Goal: Task Accomplishment & Management: Manage account settings

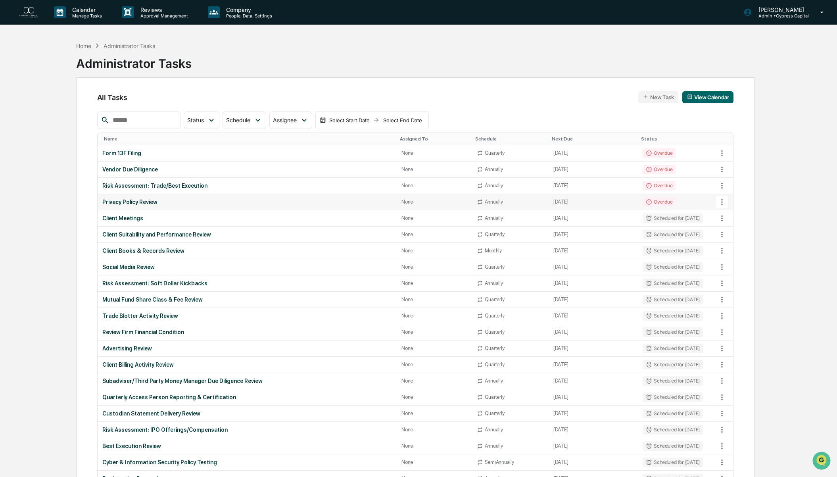
click at [657, 201] on div "Overdue" at bounding box center [658, 202] width 33 height 10
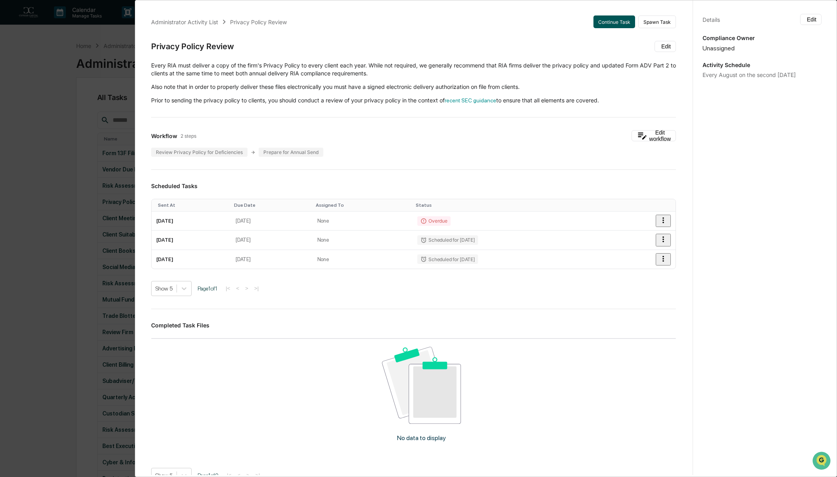
click at [608, 23] on button "Continue Task" at bounding box center [614, 21] width 42 height 13
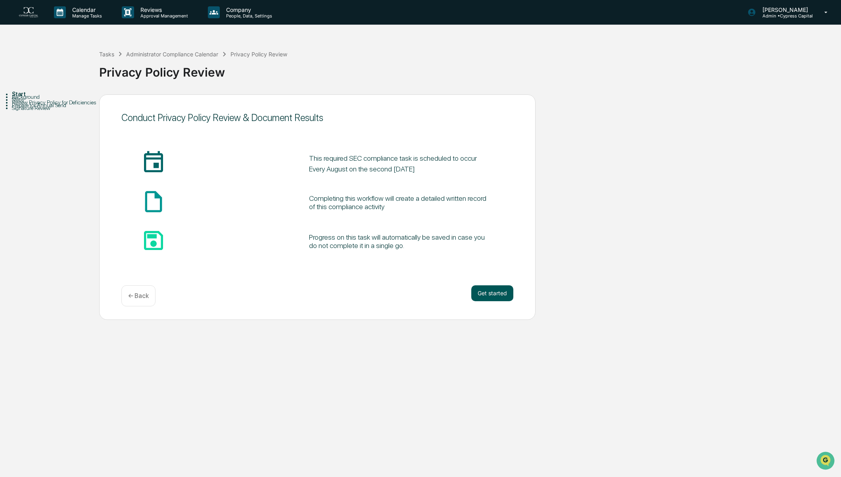
click at [487, 295] on button "Get started" at bounding box center [492, 293] width 42 height 16
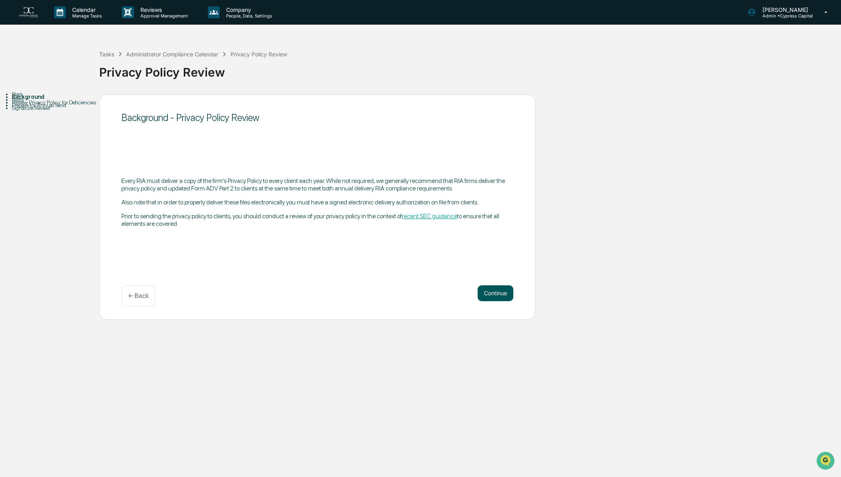
click at [490, 293] on button "Continue" at bounding box center [495, 293] width 36 height 16
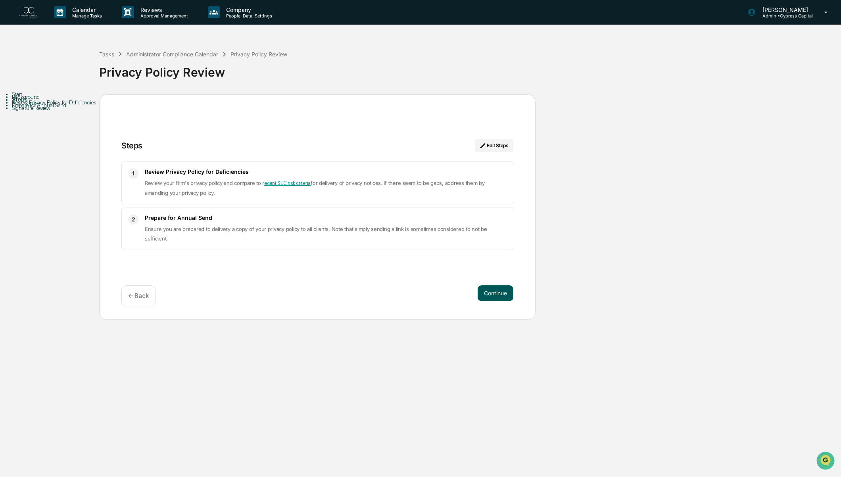
click at [496, 297] on button "Continue" at bounding box center [495, 293] width 36 height 16
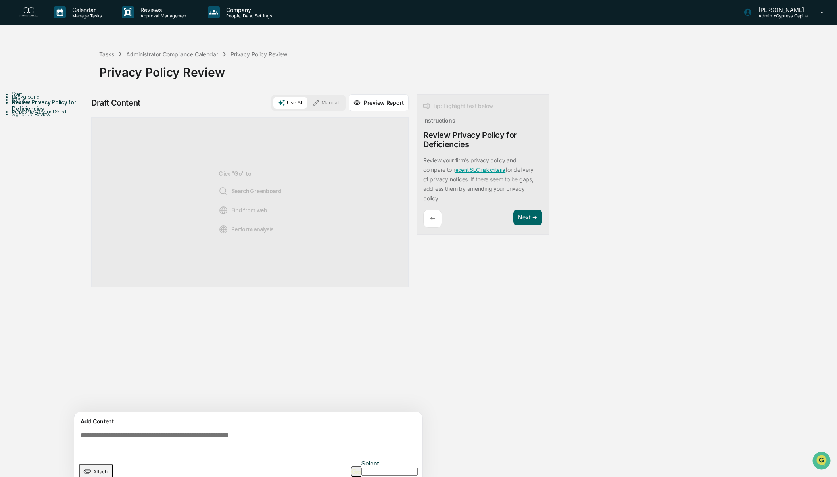
click at [361, 471] on button "button" at bounding box center [355, 470] width 11 height 11
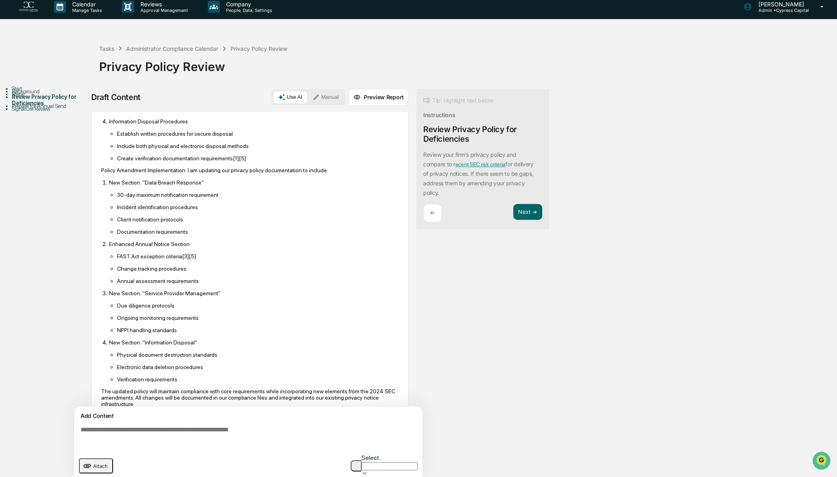
scroll to position [302, 0]
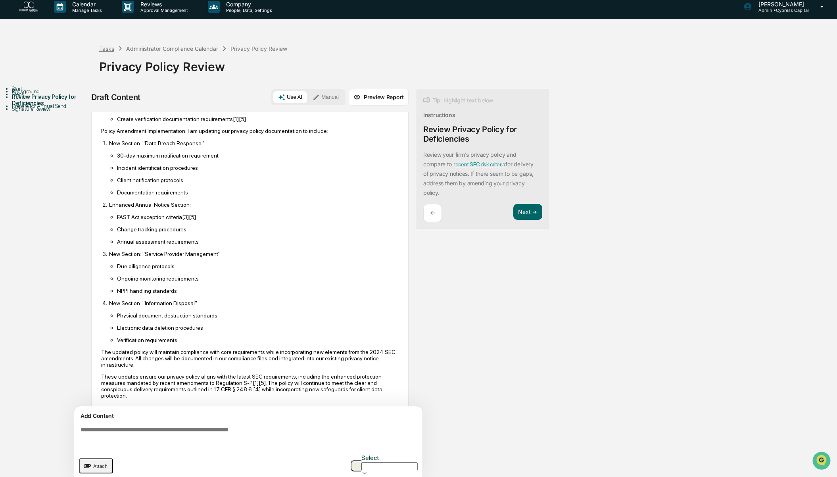
click at [103, 48] on div "Tasks" at bounding box center [106, 48] width 15 height 7
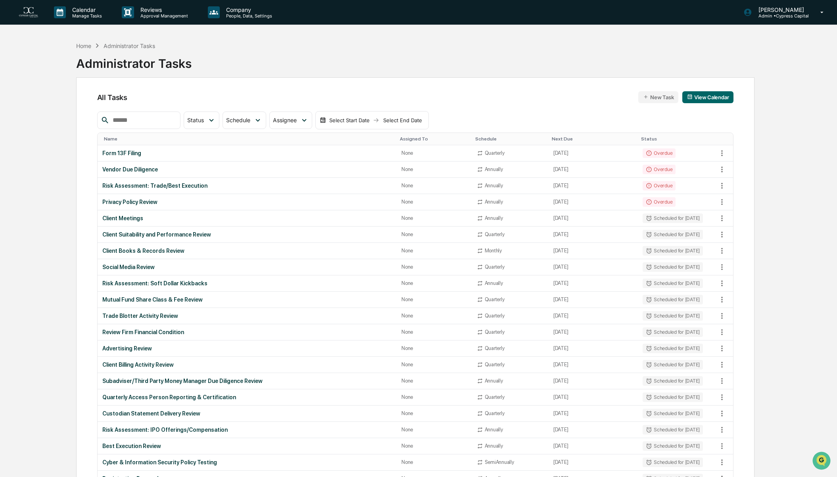
click at [86, 43] on div "Home" at bounding box center [83, 45] width 15 height 7
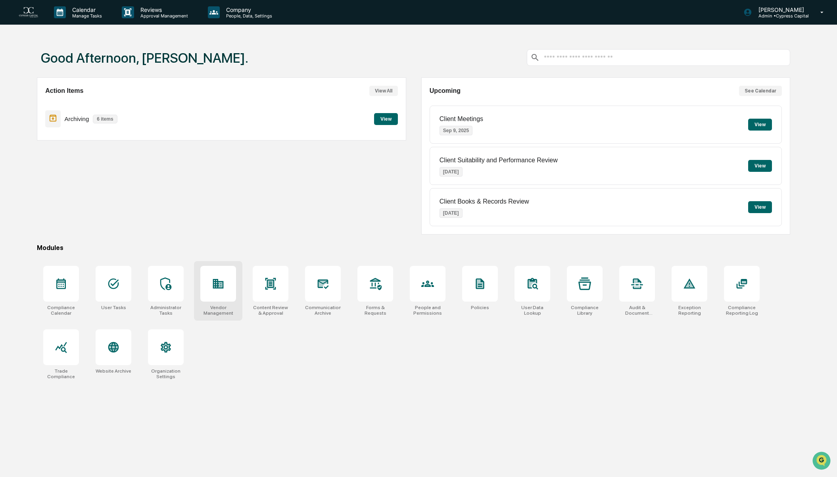
click at [220, 292] on div at bounding box center [218, 284] width 36 height 36
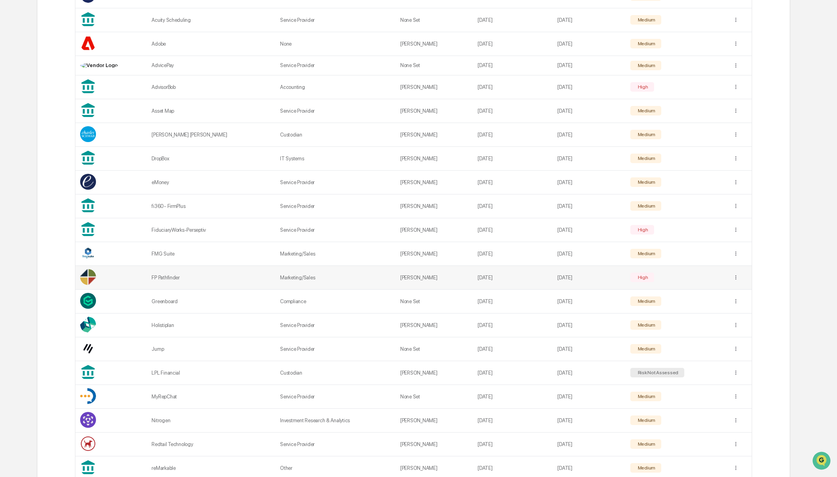
scroll to position [238, 0]
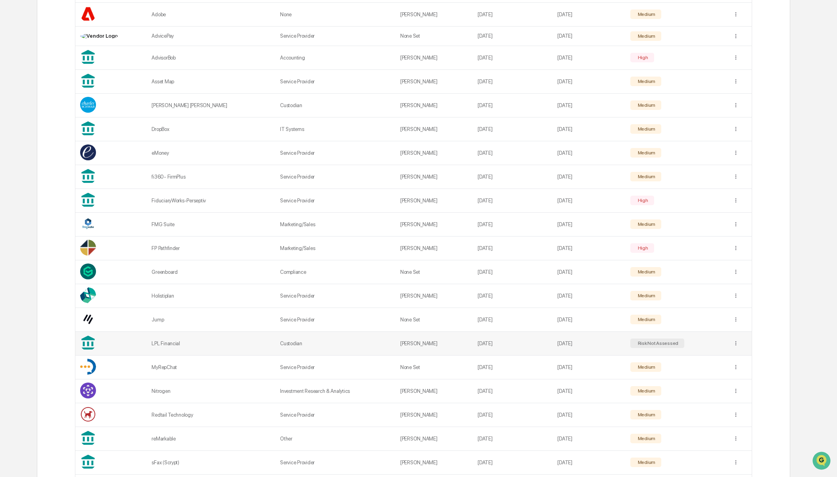
click at [639, 341] on div "Risk Not Assessed" at bounding box center [657, 343] width 42 height 6
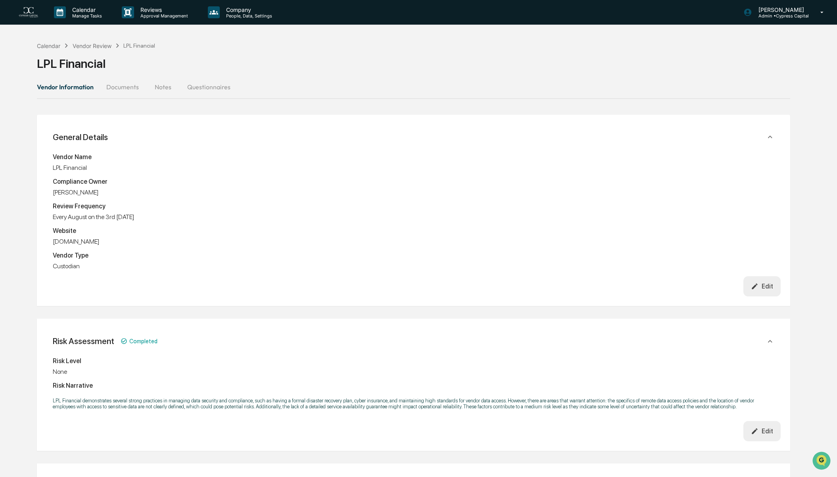
click at [193, 89] on button "Questionnaires" at bounding box center [209, 86] width 56 height 19
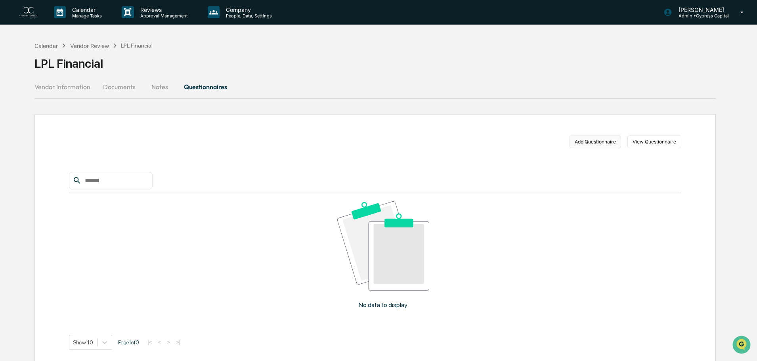
click at [599, 144] on button "Add Questionnaire" at bounding box center [596, 142] width 52 height 13
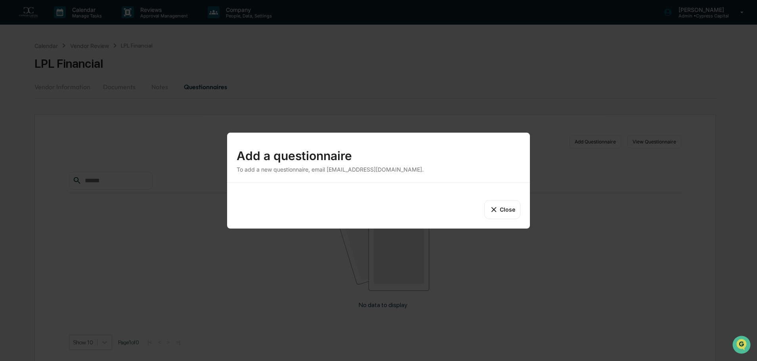
click at [500, 211] on button "Close" at bounding box center [502, 209] width 36 height 19
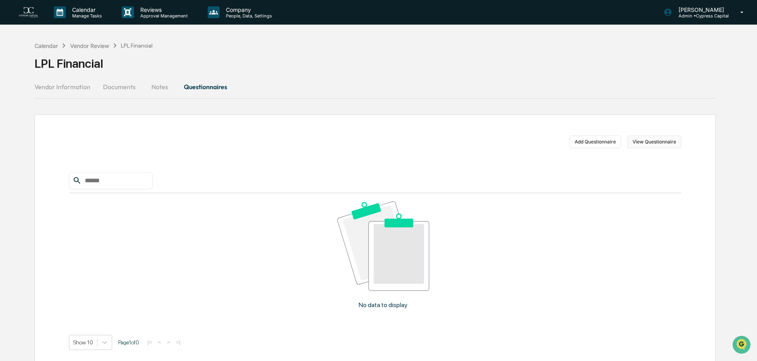
click at [649, 142] on button "View Questionnaire" at bounding box center [655, 142] width 54 height 13
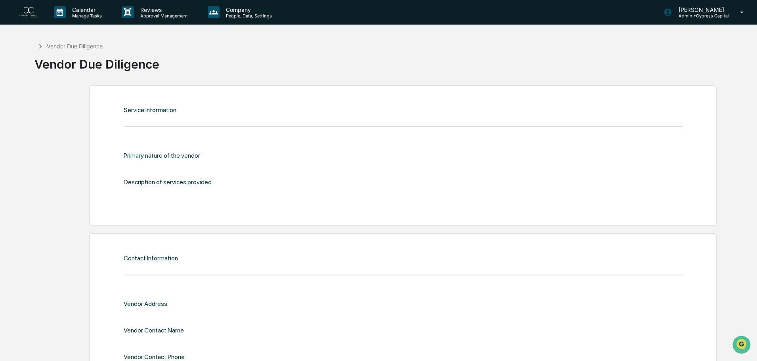
click at [69, 47] on div "Vendor Due Diligence" at bounding box center [75, 46] width 56 height 7
click at [43, 43] on icon at bounding box center [40, 46] width 9 height 9
click at [42, 46] on icon at bounding box center [40, 46] width 9 height 9
click at [41, 46] on icon at bounding box center [40, 46] width 3 height 4
click at [32, 14] on img at bounding box center [28, 12] width 19 height 11
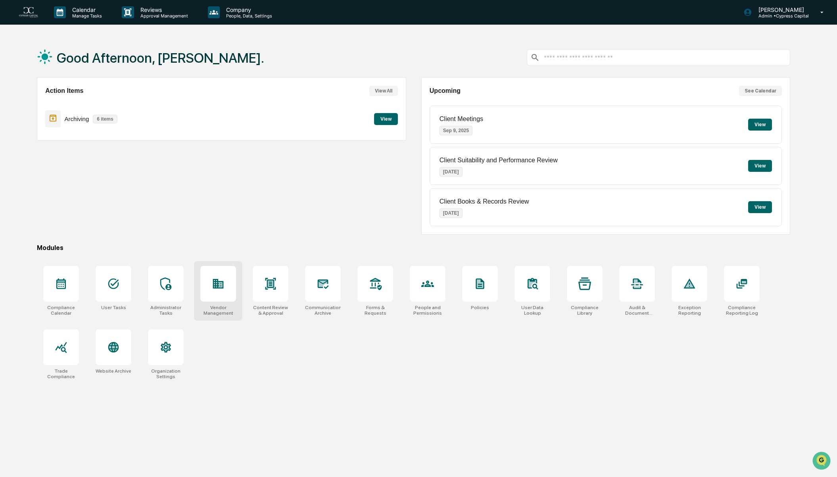
click at [224, 290] on div at bounding box center [218, 284] width 36 height 36
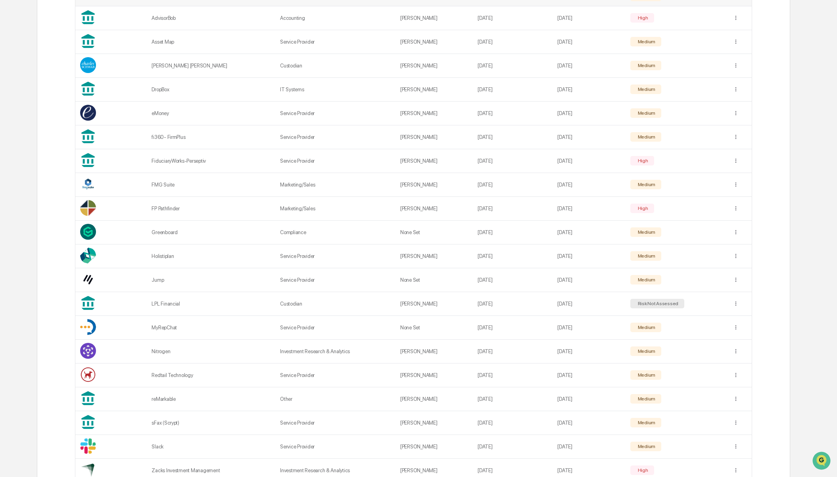
scroll to position [332, 0]
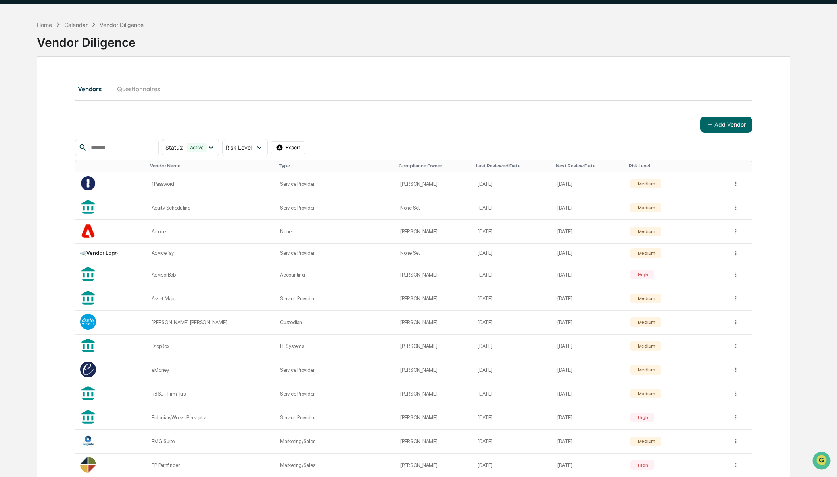
scroll to position [0, 0]
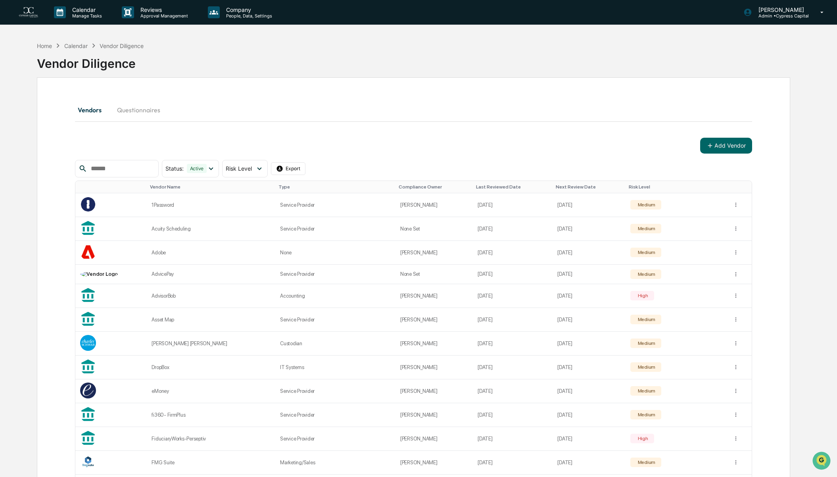
click at [132, 106] on button "Questionnaires" at bounding box center [139, 109] width 56 height 19
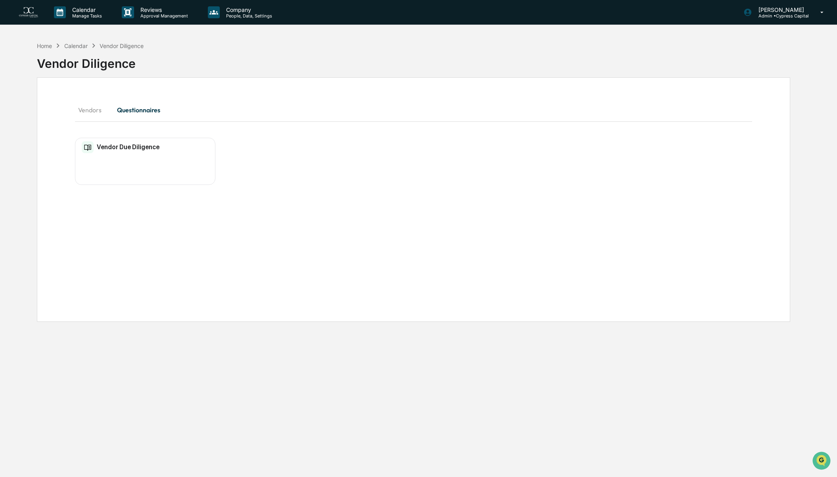
click at [101, 155] on div "Vendor Due Diligence No entries" at bounding box center [145, 161] width 140 height 47
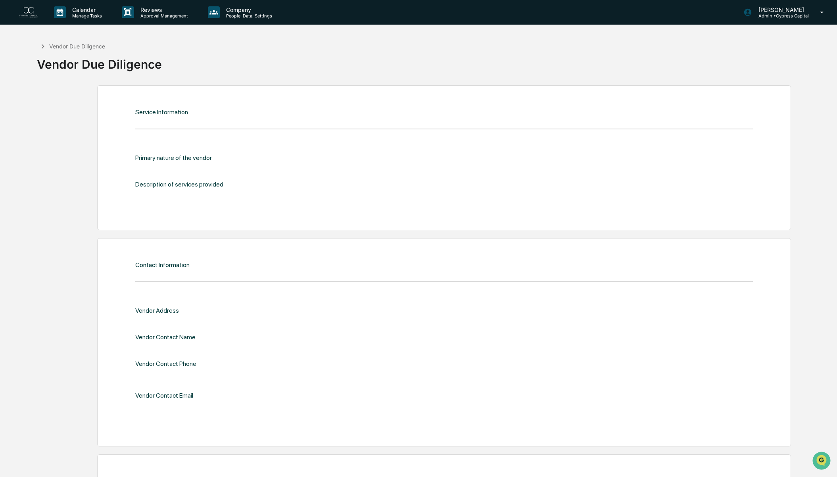
click at [54, 49] on div "Vendor Due Diligence" at bounding box center [77, 46] width 56 height 7
click at [40, 45] on icon at bounding box center [42, 46] width 9 height 9
click at [44, 47] on icon at bounding box center [42, 46] width 9 height 9
drag, startPoint x: 57, startPoint y: 59, endPoint x: 89, endPoint y: 23, distance: 48.3
click at [57, 59] on div "Vendor Due Diligence" at bounding box center [99, 61] width 125 height 21
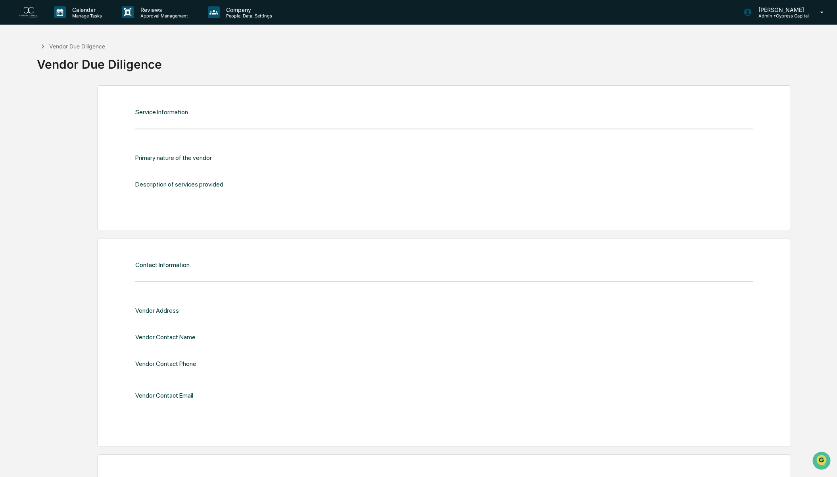
click at [38, 14] on link at bounding box center [33, 12] width 29 height 25
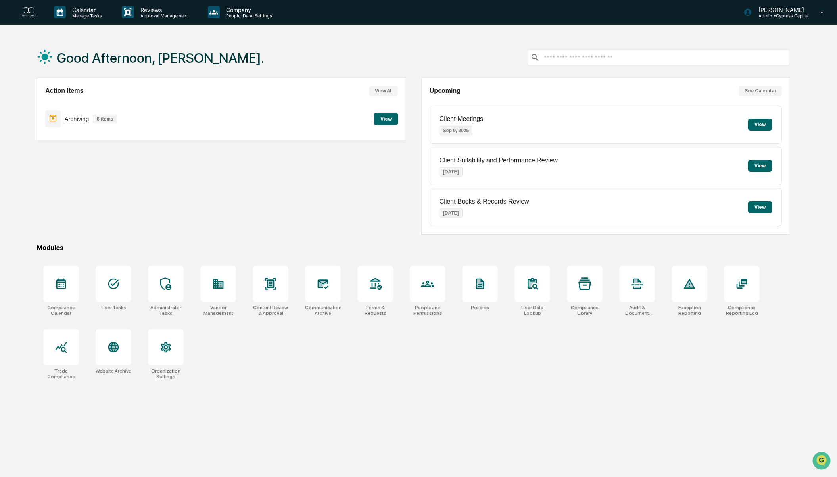
click at [140, 284] on div "Compliance Calendar User Tasks Administrator Tasks Vendor Management Content Re…" at bounding box center [413, 322] width 753 height 123
click at [148, 283] on div at bounding box center [166, 284] width 36 height 36
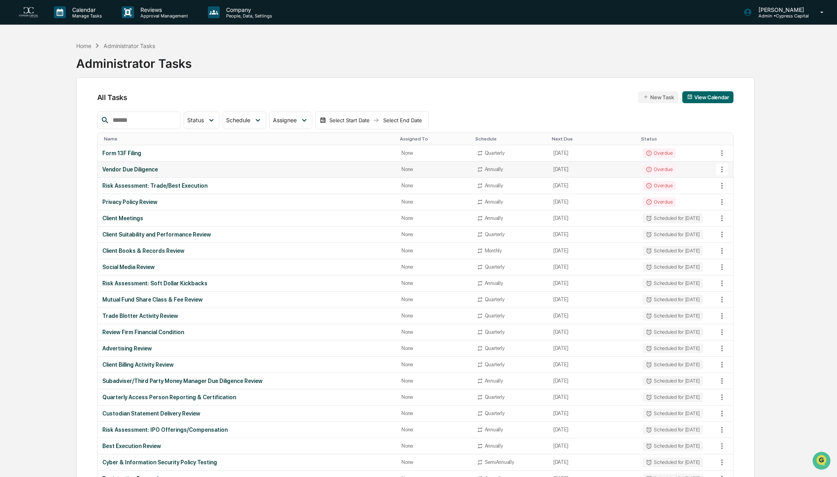
click at [671, 172] on div "Overdue" at bounding box center [658, 170] width 33 height 10
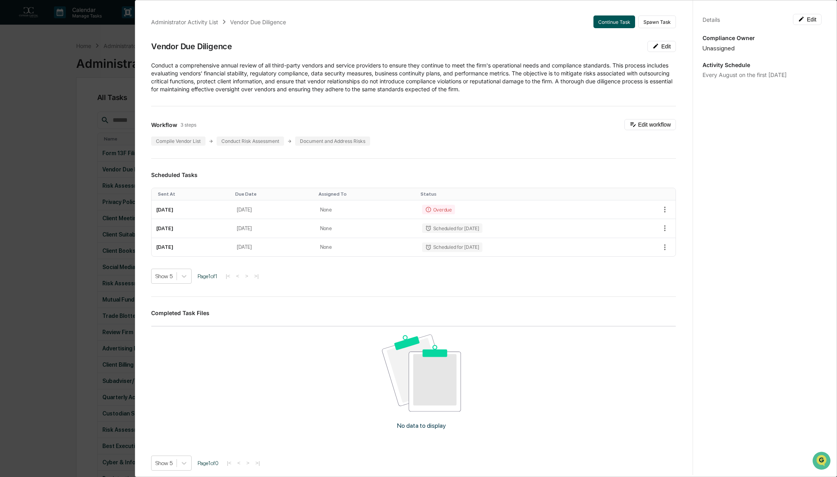
click at [611, 23] on button "Continue Task" at bounding box center [614, 21] width 42 height 13
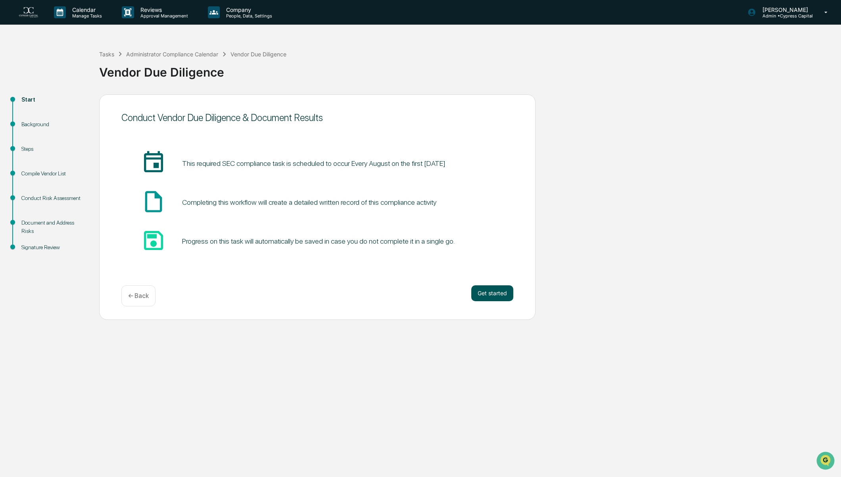
click at [490, 291] on button "Get started" at bounding box center [492, 293] width 42 height 16
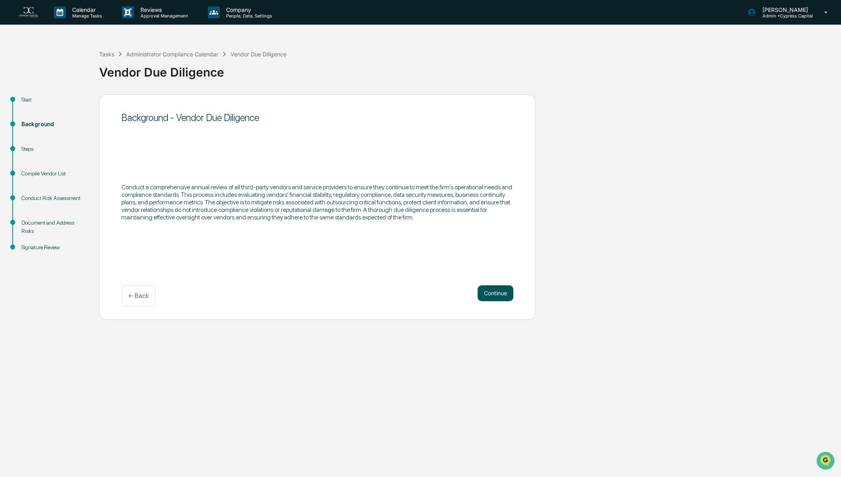
click at [502, 295] on button "Continue" at bounding box center [495, 293] width 36 height 16
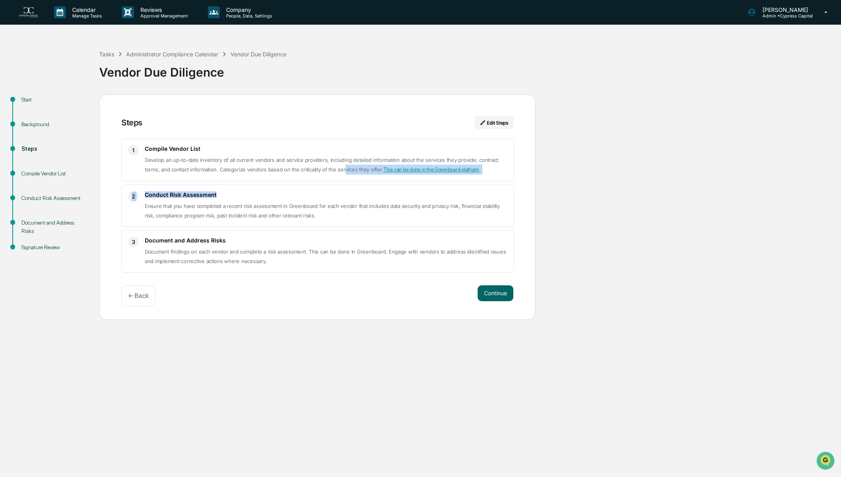
drag, startPoint x: 410, startPoint y: 171, endPoint x: 343, endPoint y: 183, distance: 68.4
click at [343, 183] on div "1 Compile Vendor List Develop an up-to-date inventory of all current vendors an…" at bounding box center [317, 205] width 392 height 134
click at [403, 166] on p "Develop an up-to-date inventory of all current vendors and service providers, i…" at bounding box center [326, 164] width 362 height 19
click at [400, 171] on link "This can be done in the Greenboard platform" at bounding box center [431, 170] width 96 height 6
click at [256, 176] on div "1 Compile Vendor List Develop an up-to-date inventory of all current vendors an…" at bounding box center [317, 159] width 393 height 43
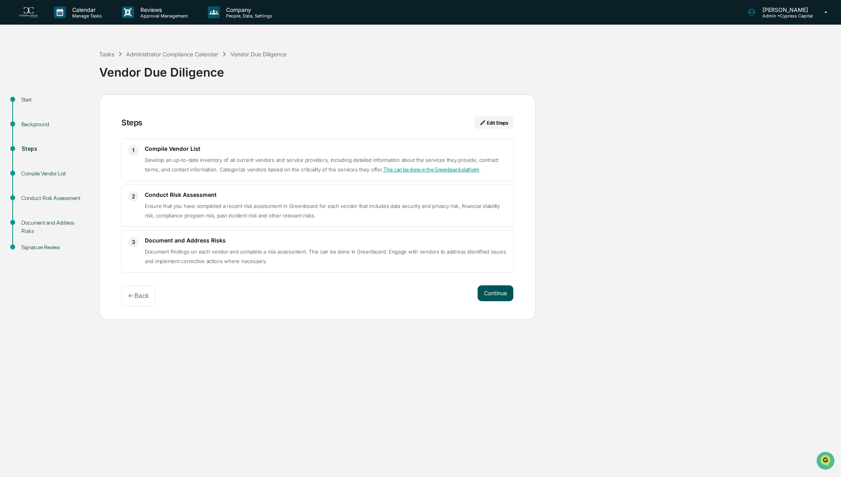
click at [504, 293] on button "Continue" at bounding box center [495, 293] width 36 height 16
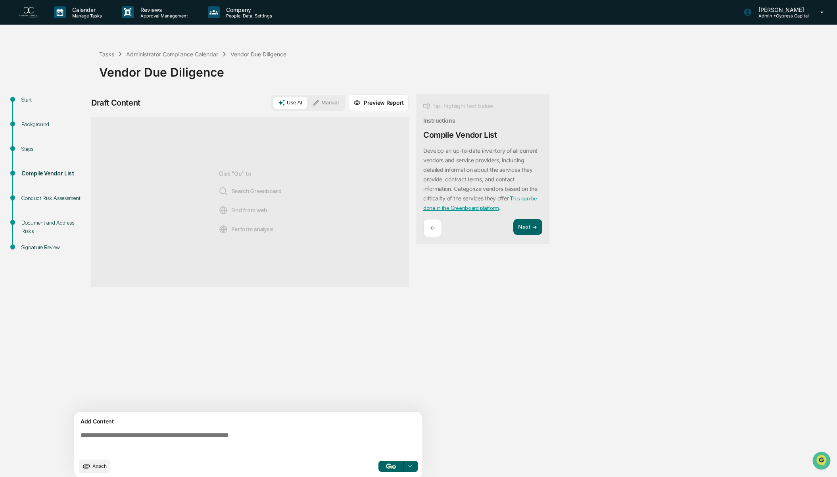
click at [387, 468] on img "button" at bounding box center [391, 465] width 10 height 5
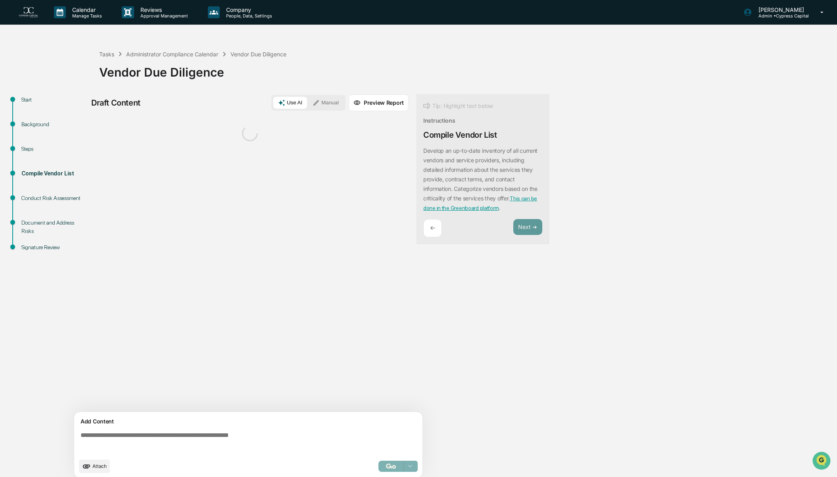
scroll to position [6, 0]
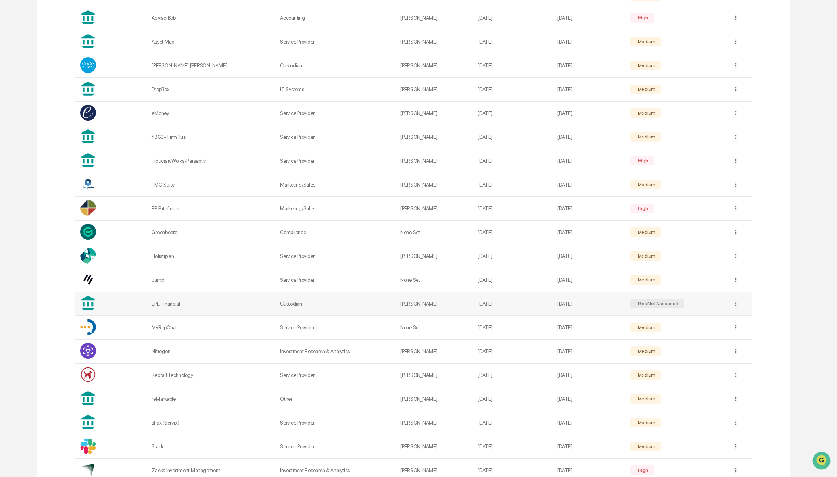
click at [162, 306] on div "LPL Financial" at bounding box center [210, 304] width 119 height 6
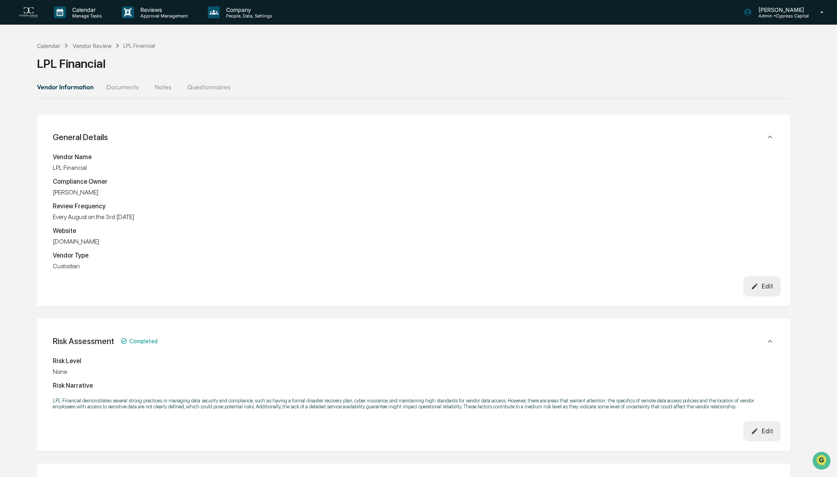
click at [124, 87] on button "Documents" at bounding box center [122, 86] width 45 height 19
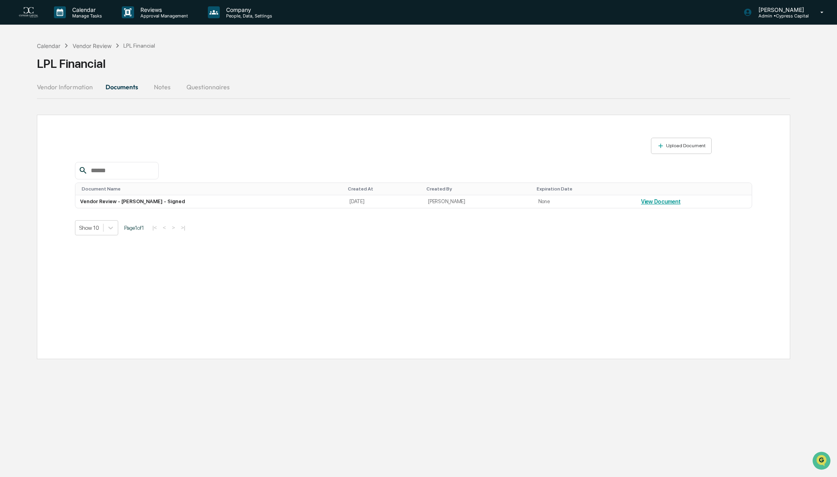
click at [73, 88] on button "Vendor Information" at bounding box center [68, 86] width 62 height 19
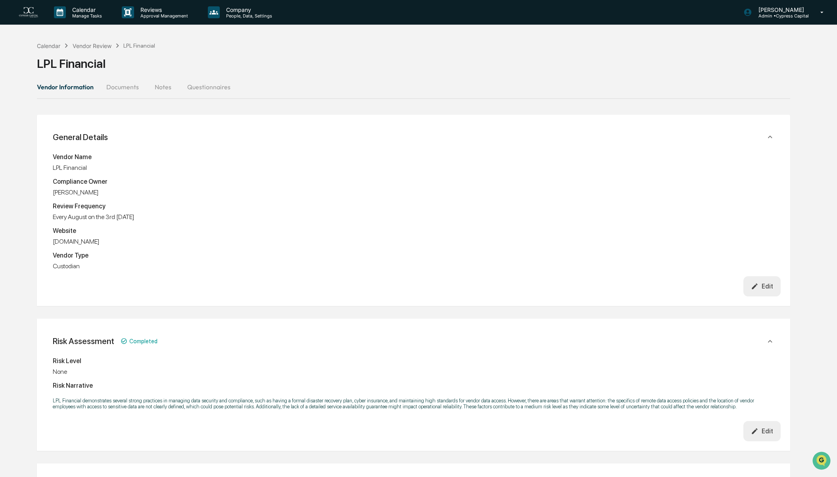
click at [762, 288] on div "Edit" at bounding box center [762, 286] width 22 height 8
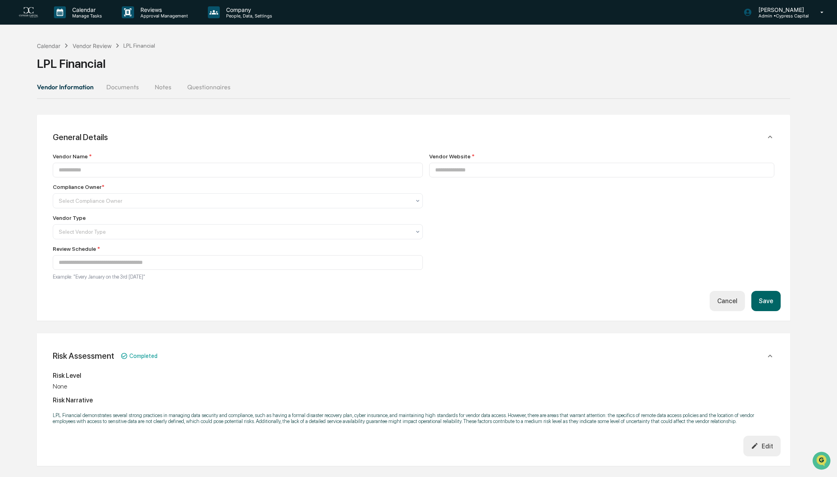
type input "**********"
click at [555, 288] on div "**********" at bounding box center [413, 220] width 734 height 141
click at [716, 303] on button "Cancel" at bounding box center [726, 301] width 35 height 20
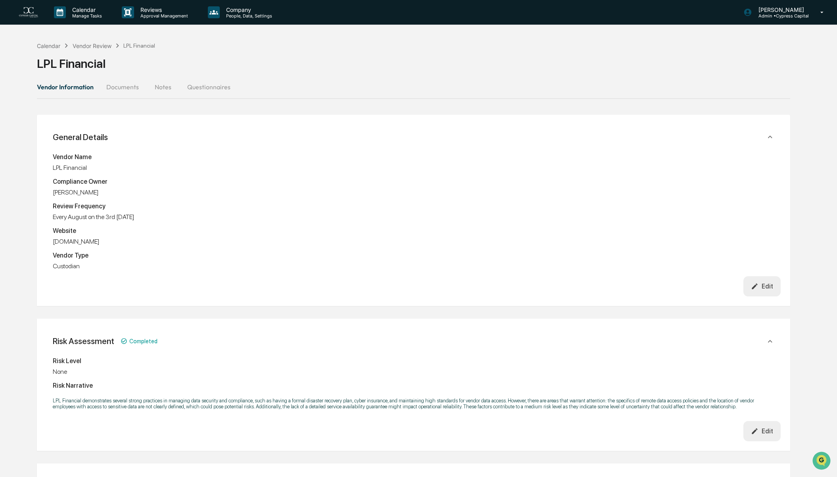
click at [128, 86] on button "Documents" at bounding box center [122, 86] width 45 height 19
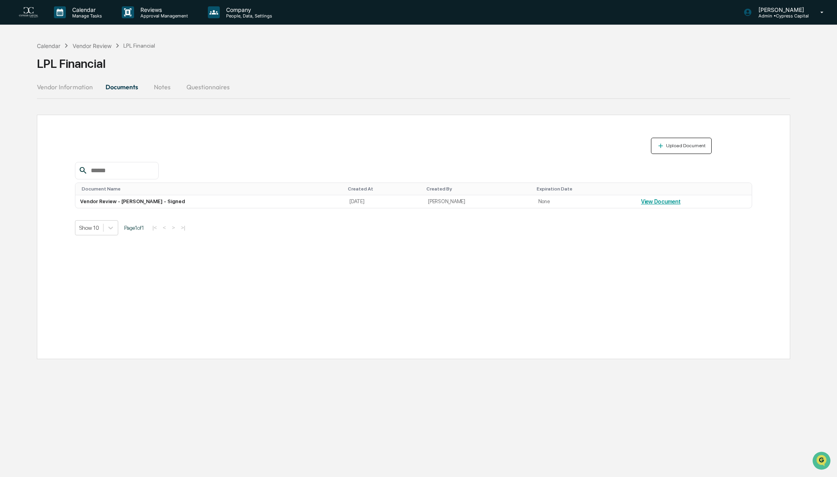
click at [696, 147] on div "Upload Document" at bounding box center [684, 146] width 41 height 6
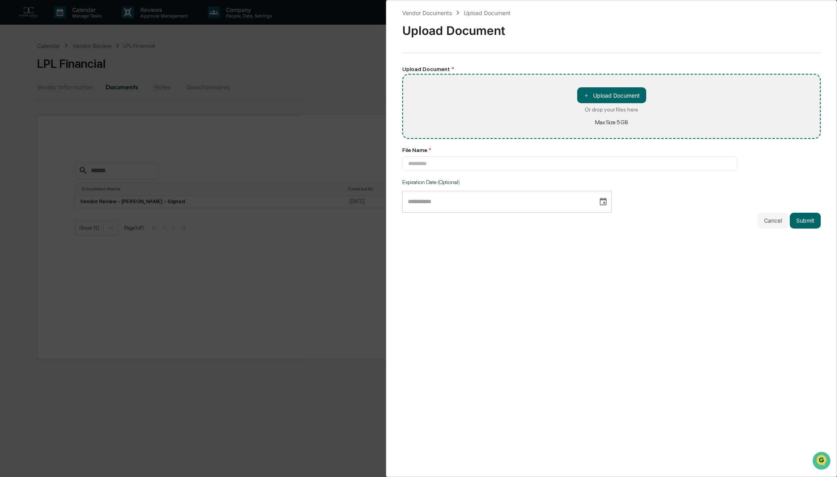
type input "**********"
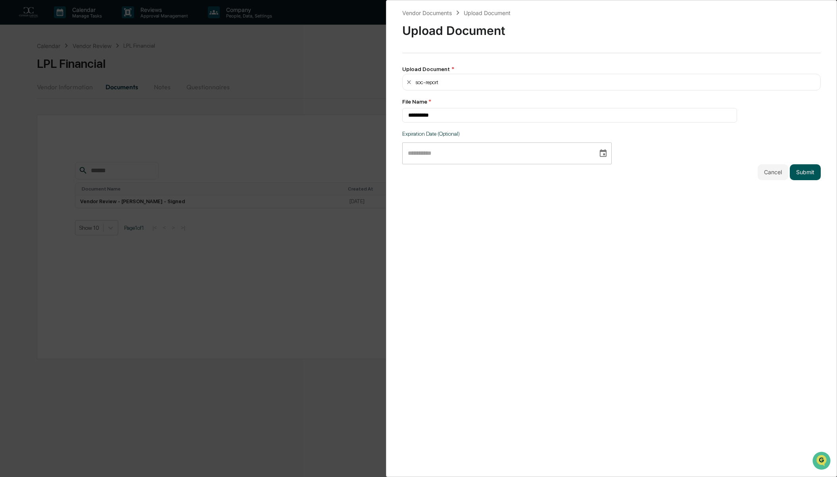
click at [804, 173] on button "Submit" at bounding box center [804, 172] width 31 height 16
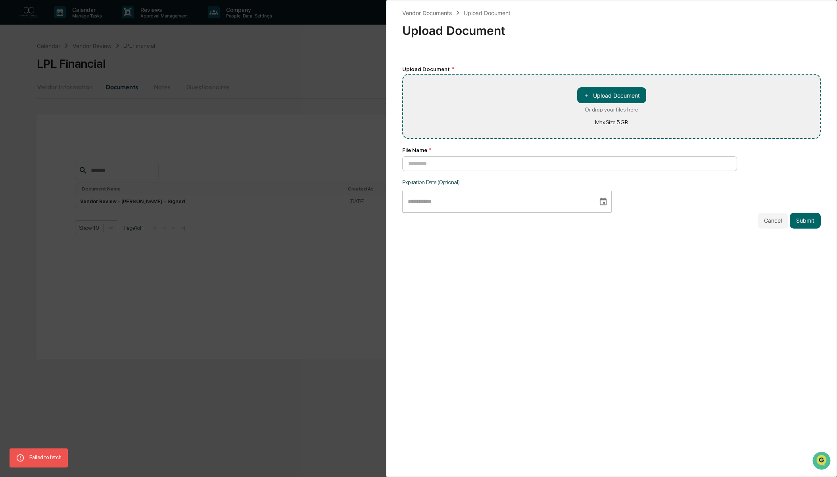
type input "**********"
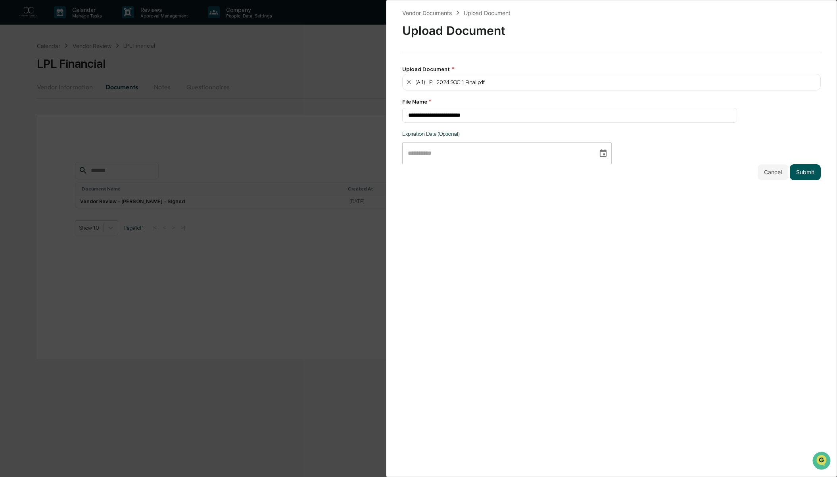
click at [810, 172] on button "Submit" at bounding box center [804, 172] width 31 height 16
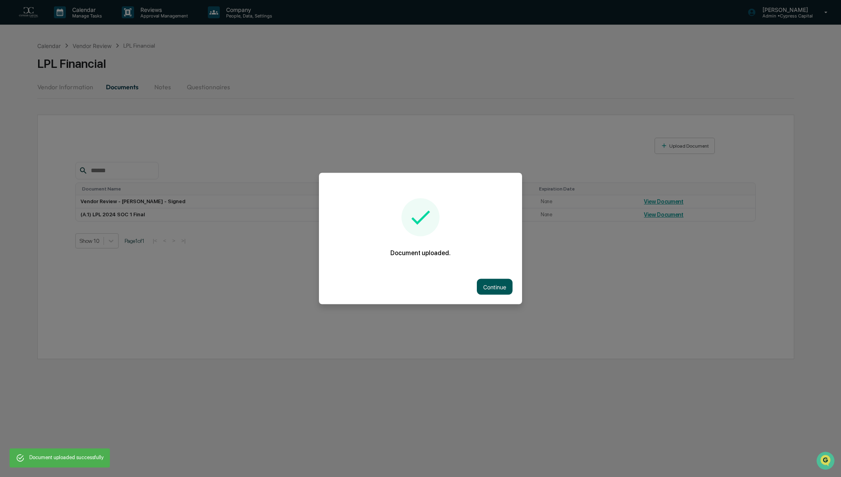
click at [506, 290] on button "Continue" at bounding box center [495, 287] width 36 height 16
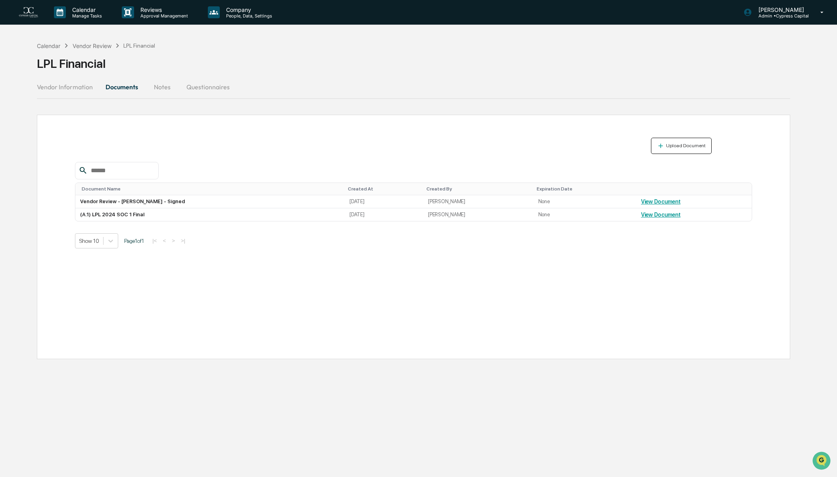
click at [687, 146] on div "Upload Document" at bounding box center [684, 146] width 41 height 6
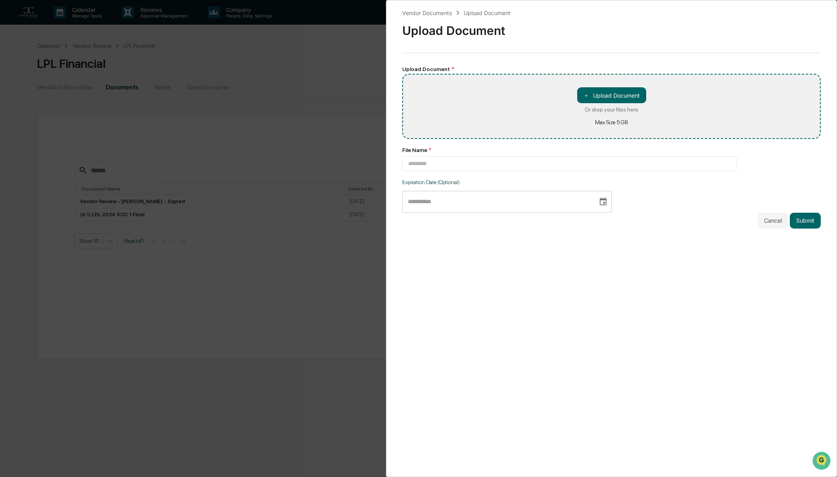
type input "**********"
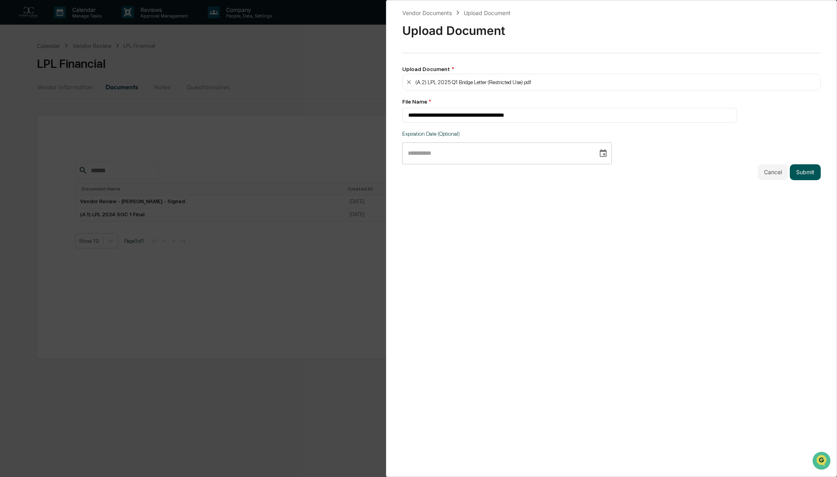
click at [803, 173] on button "Submit" at bounding box center [804, 172] width 31 height 16
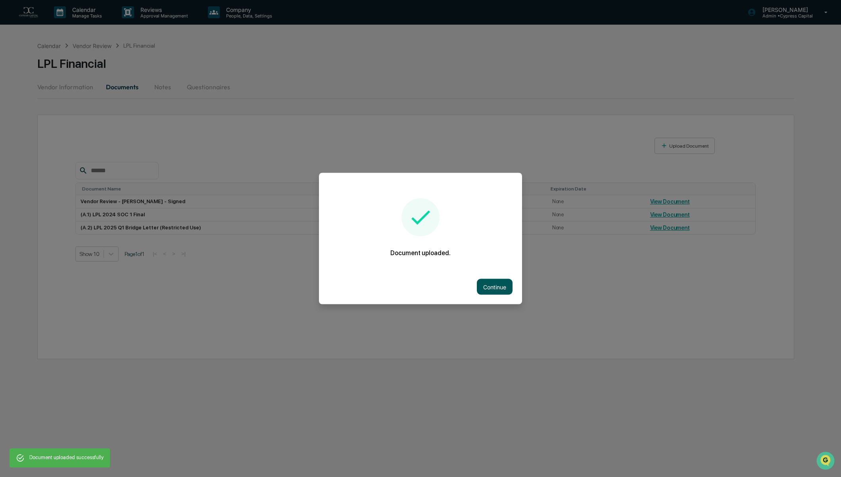
click at [496, 286] on button "Continue" at bounding box center [495, 287] width 36 height 16
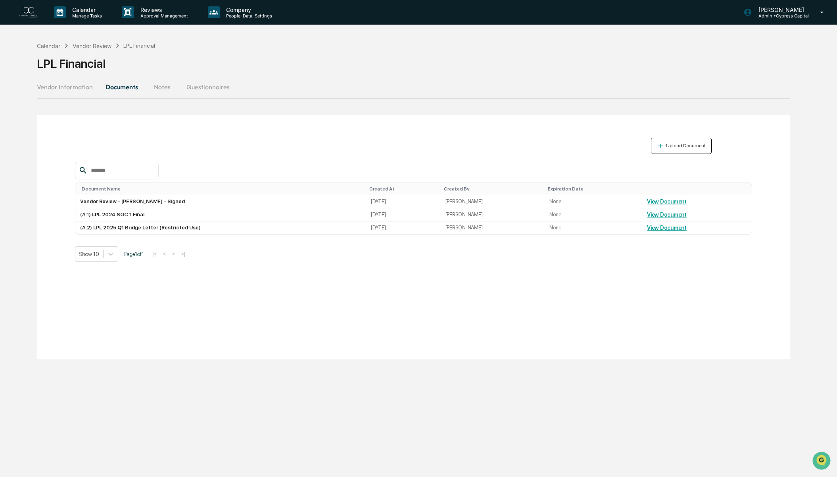
click at [678, 140] on button "Upload Document" at bounding box center [681, 146] width 61 height 16
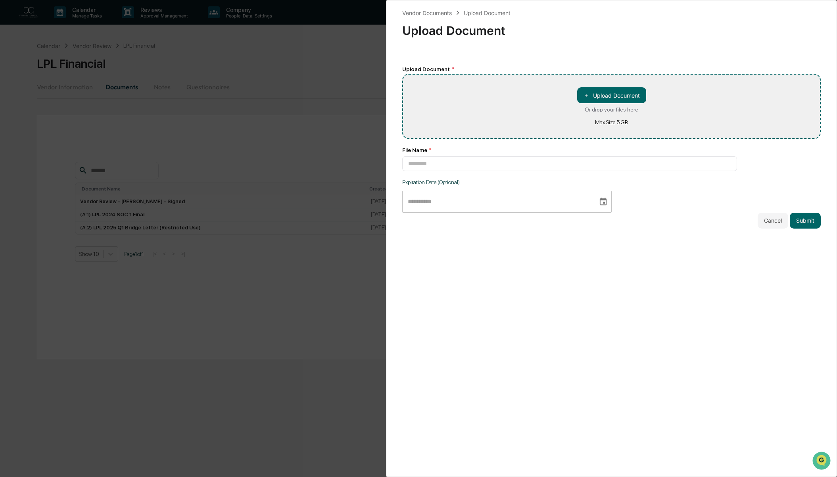
type input "**********"
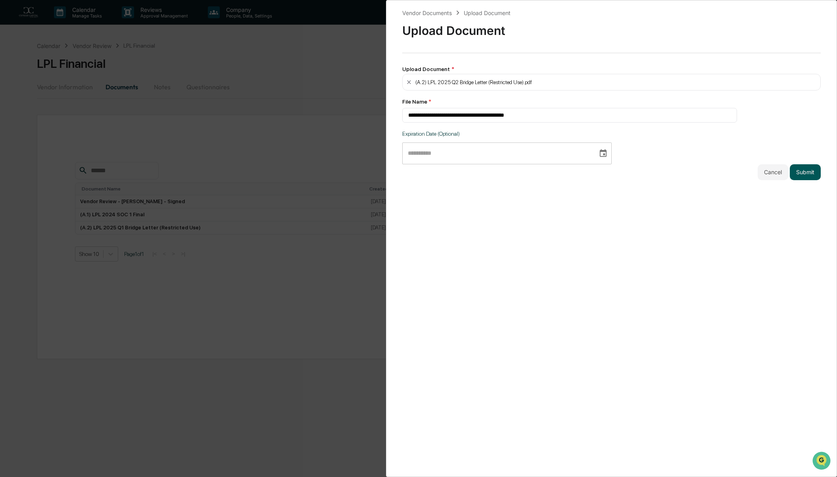
click at [805, 169] on button "Submit" at bounding box center [804, 172] width 31 height 16
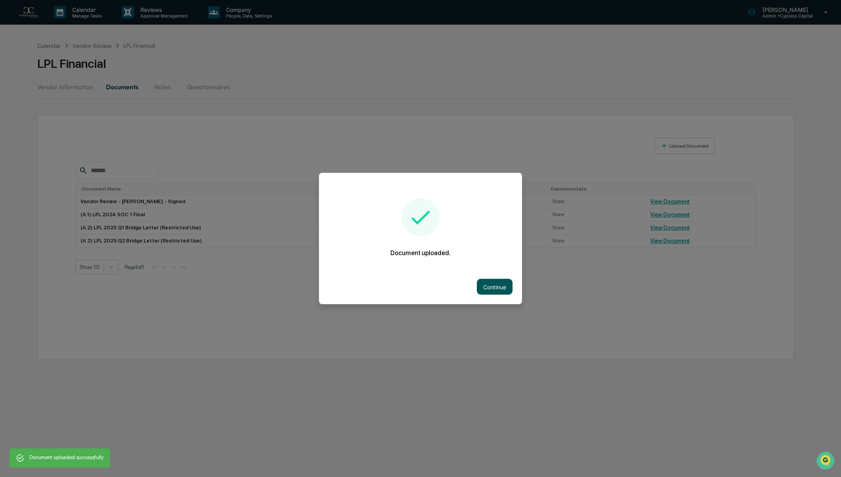
click at [490, 288] on button "Continue" at bounding box center [495, 287] width 36 height 16
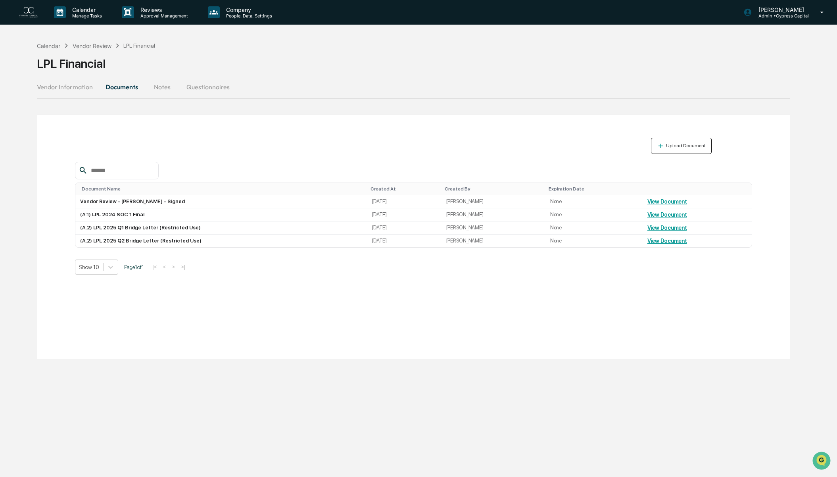
click at [680, 140] on button "Upload Document" at bounding box center [681, 146] width 61 height 16
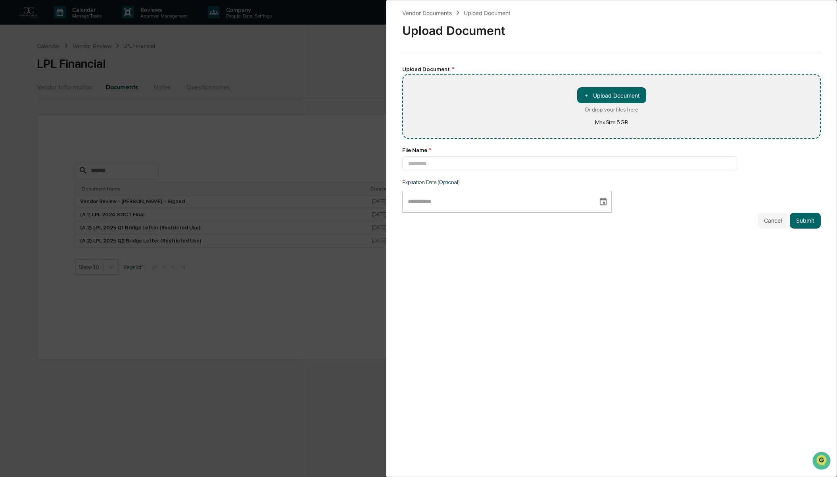
type input "**********"
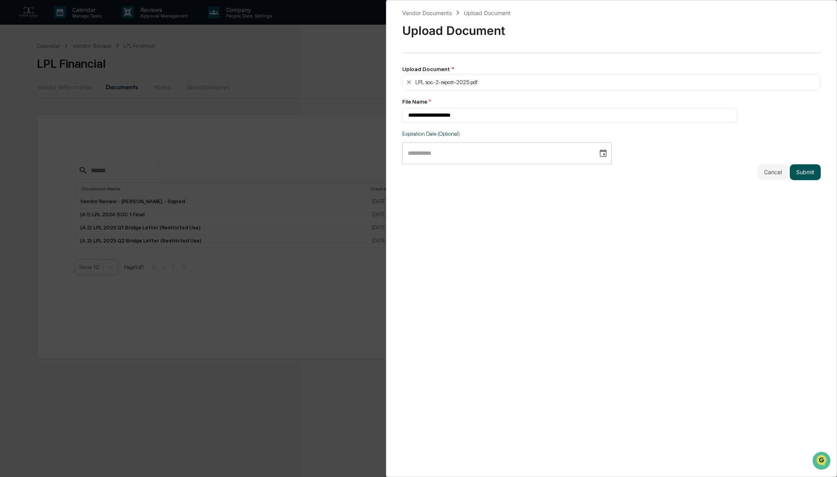
click at [808, 176] on button "Submit" at bounding box center [804, 172] width 31 height 16
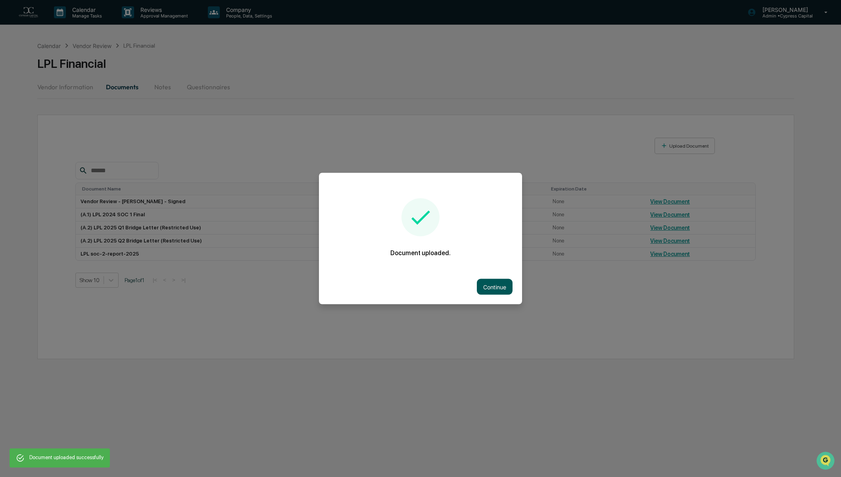
click at [496, 291] on button "Continue" at bounding box center [495, 287] width 36 height 16
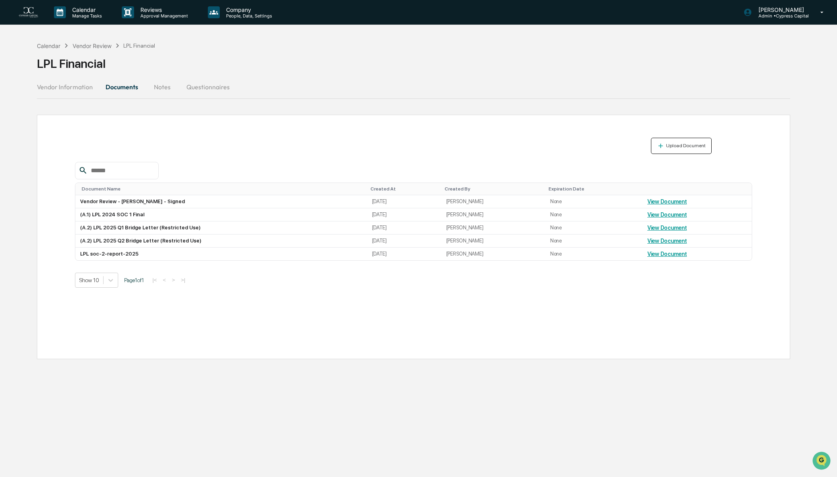
click at [690, 142] on div "Upload Document" at bounding box center [681, 146] width 49 height 8
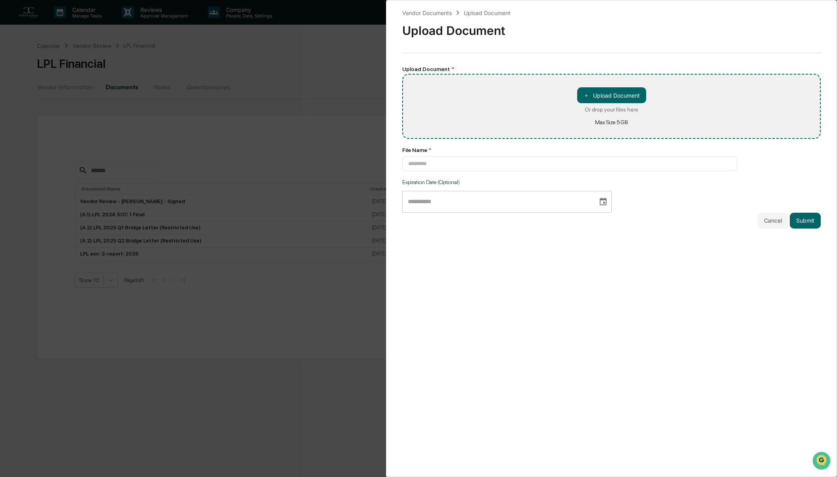
type input "**********"
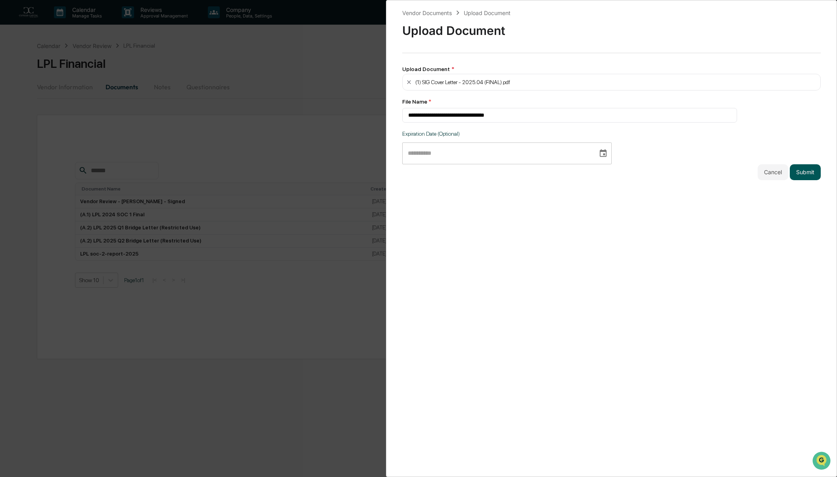
click at [802, 173] on button "Submit" at bounding box center [804, 172] width 31 height 16
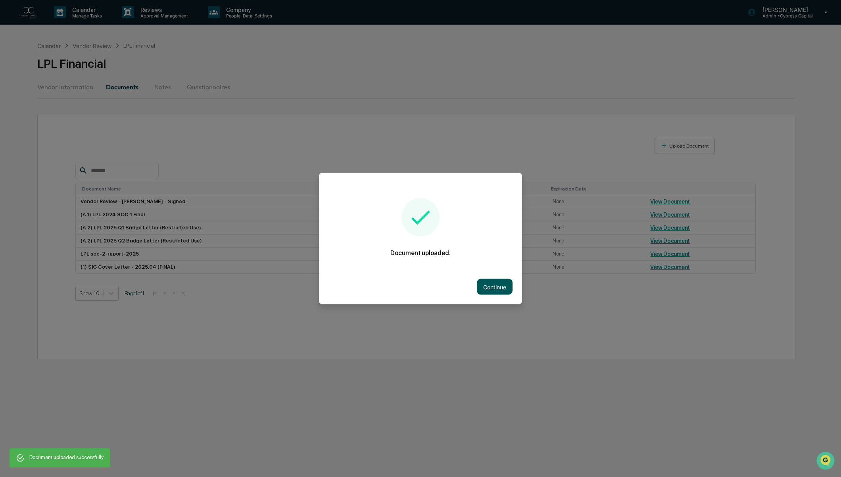
click at [492, 284] on button "Continue" at bounding box center [495, 287] width 36 height 16
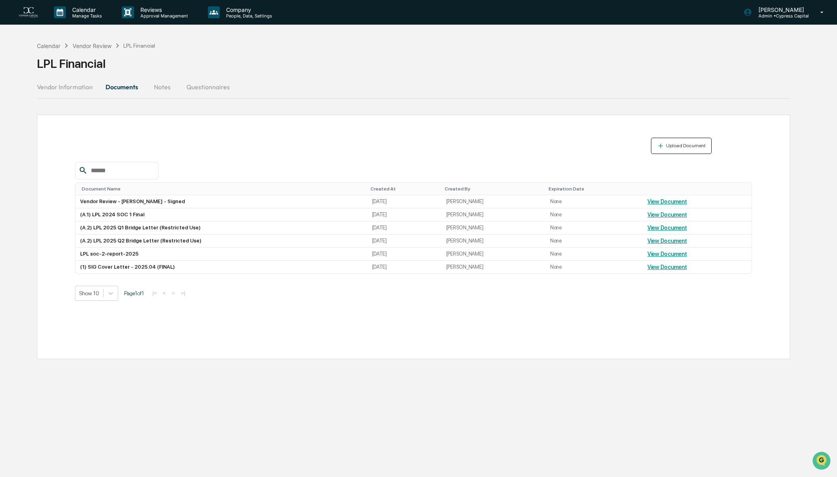
click at [674, 143] on div "Upload Document" at bounding box center [684, 146] width 41 height 6
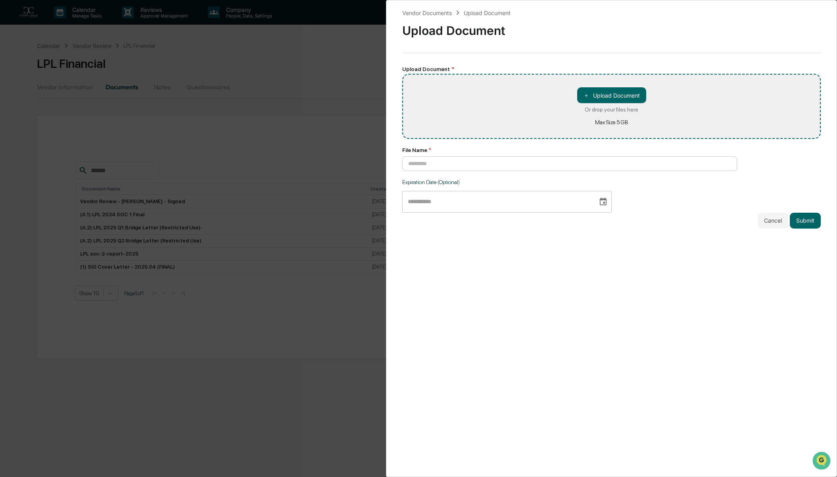
type input "**********"
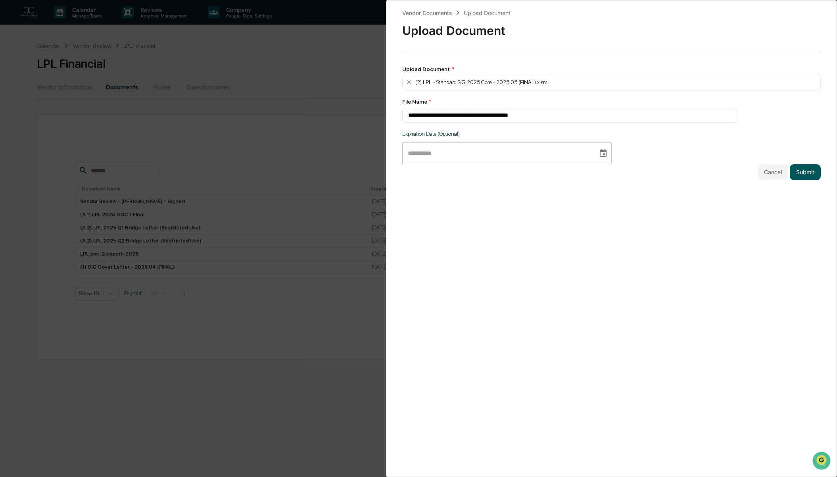
click at [801, 171] on button "Submit" at bounding box center [804, 172] width 31 height 16
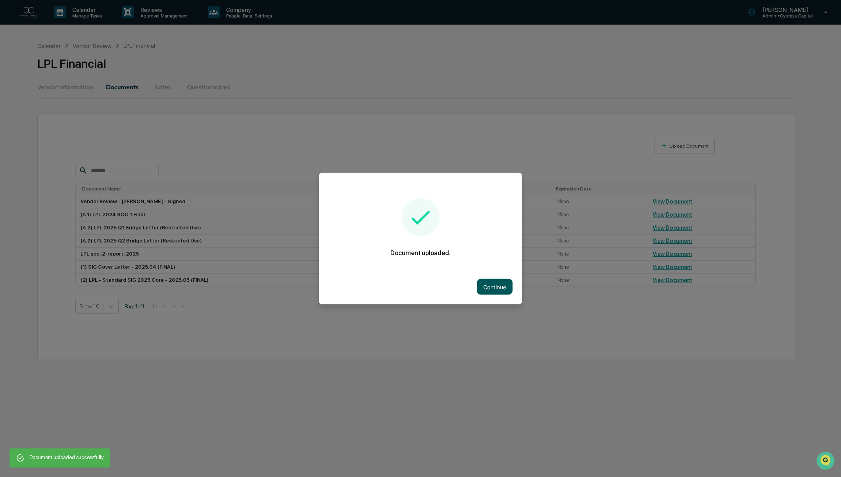
click at [506, 288] on button "Continue" at bounding box center [495, 287] width 36 height 16
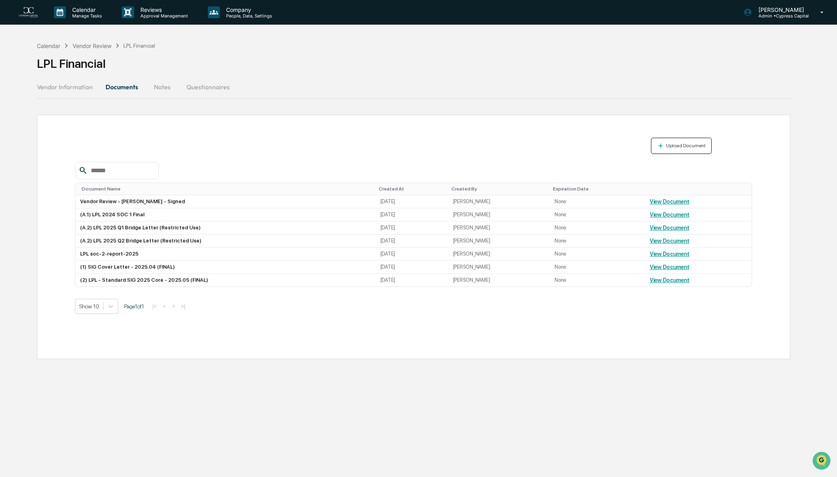
click at [680, 147] on div "Upload Document" at bounding box center [684, 146] width 41 height 6
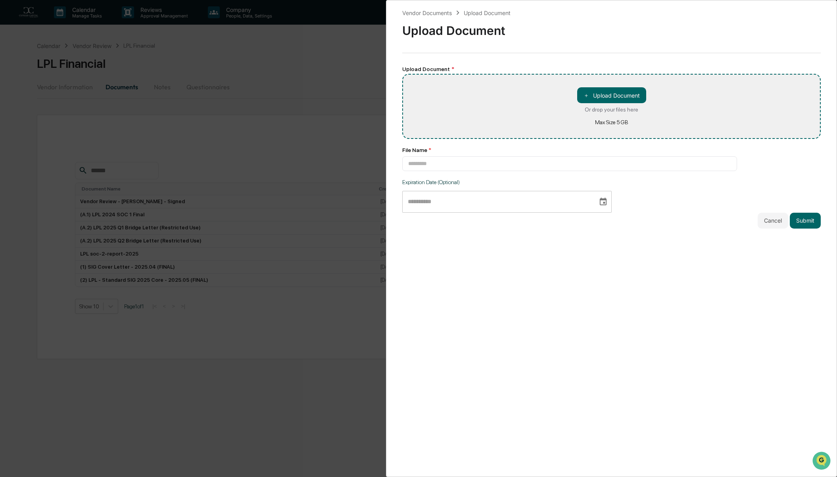
type input "**********"
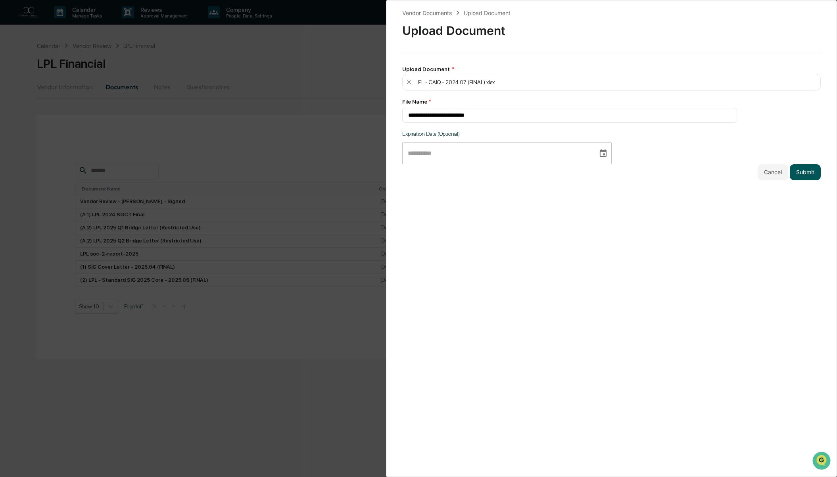
click at [800, 173] on button "Submit" at bounding box center [804, 172] width 31 height 16
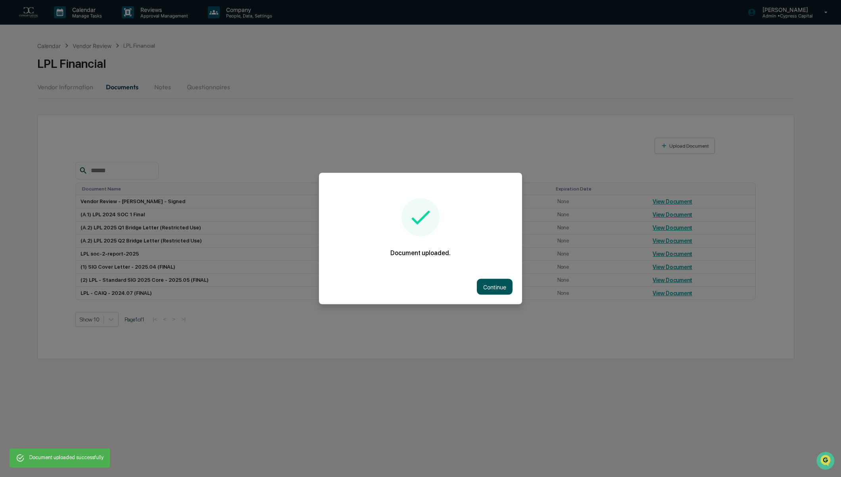
click at [495, 283] on button "Continue" at bounding box center [495, 287] width 36 height 16
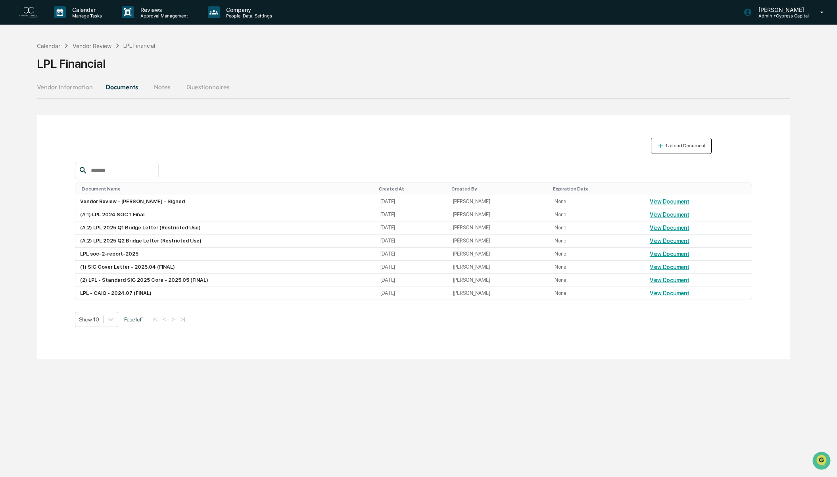
click at [687, 143] on div "Upload Document" at bounding box center [684, 146] width 41 height 6
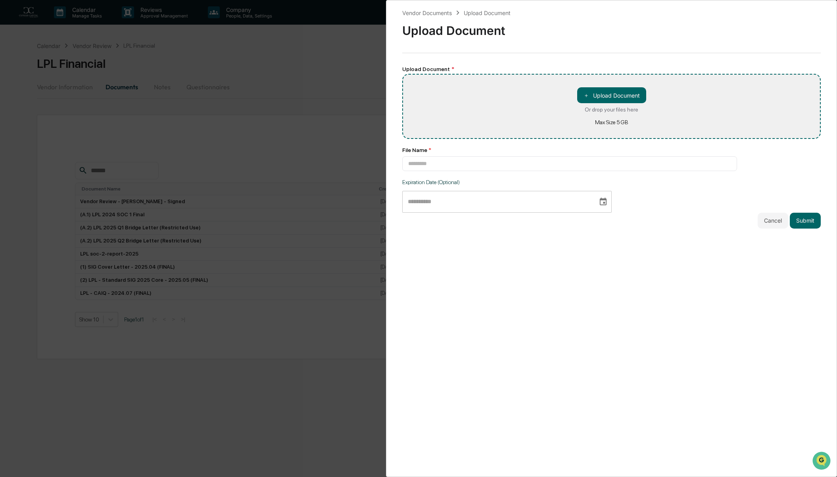
type input "**********"
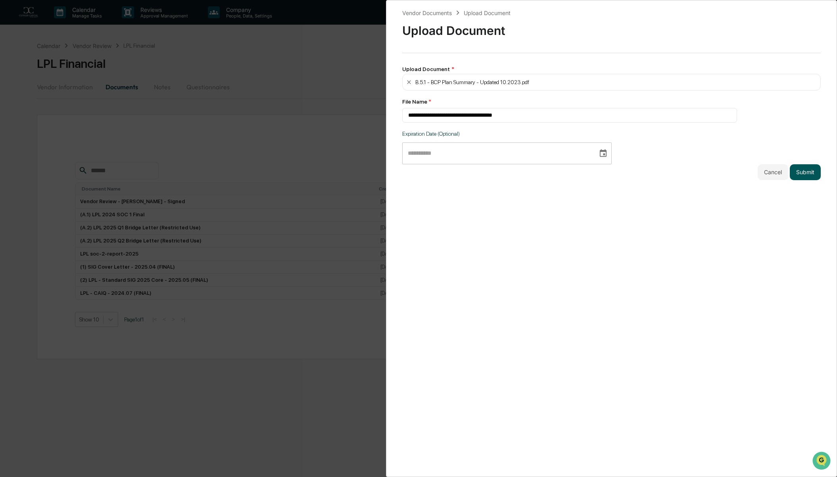
click at [799, 173] on button "Submit" at bounding box center [804, 172] width 31 height 16
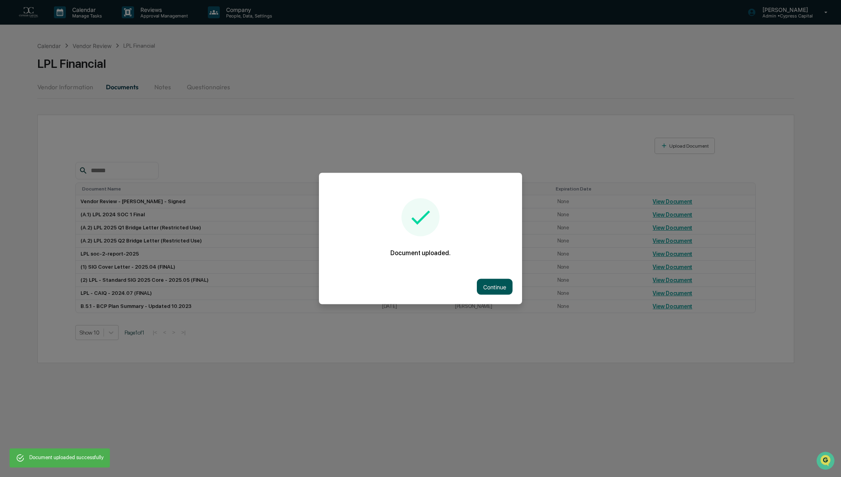
click at [502, 284] on button "Continue" at bounding box center [495, 287] width 36 height 16
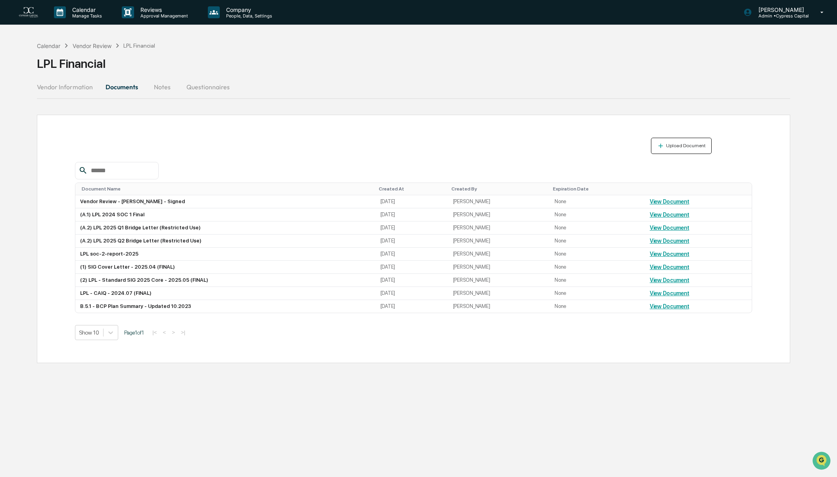
click at [676, 148] on div "Upload Document" at bounding box center [681, 146] width 49 height 8
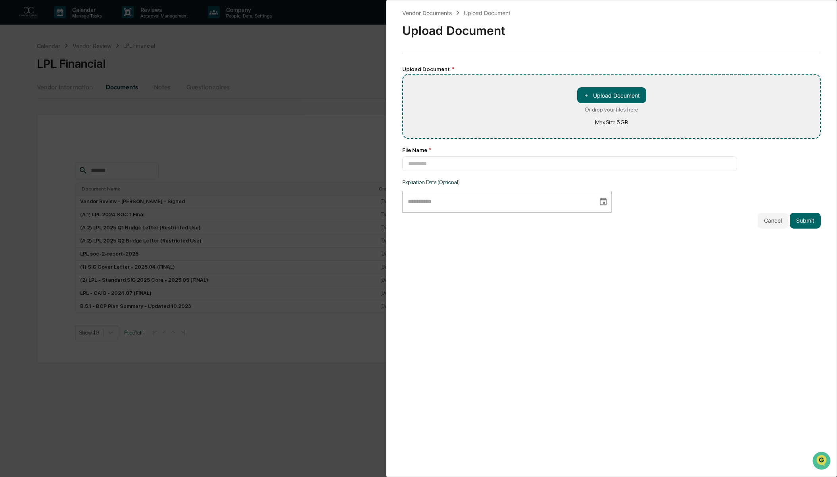
type input "**********"
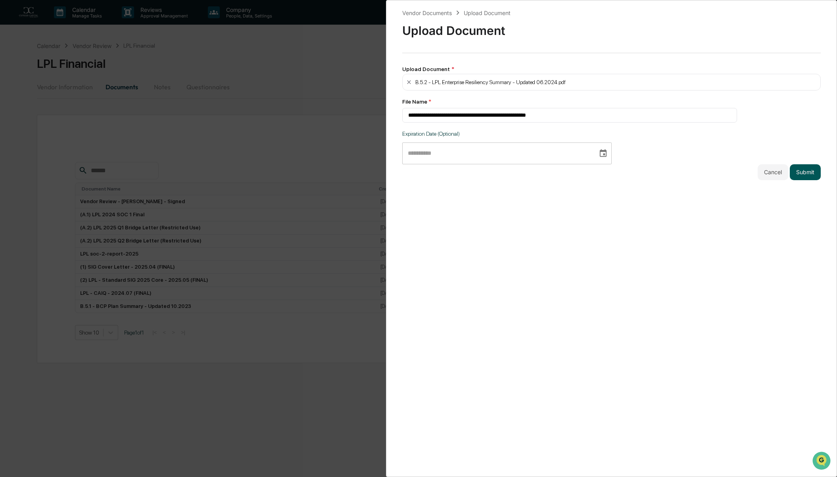
click at [799, 169] on button "Submit" at bounding box center [804, 172] width 31 height 16
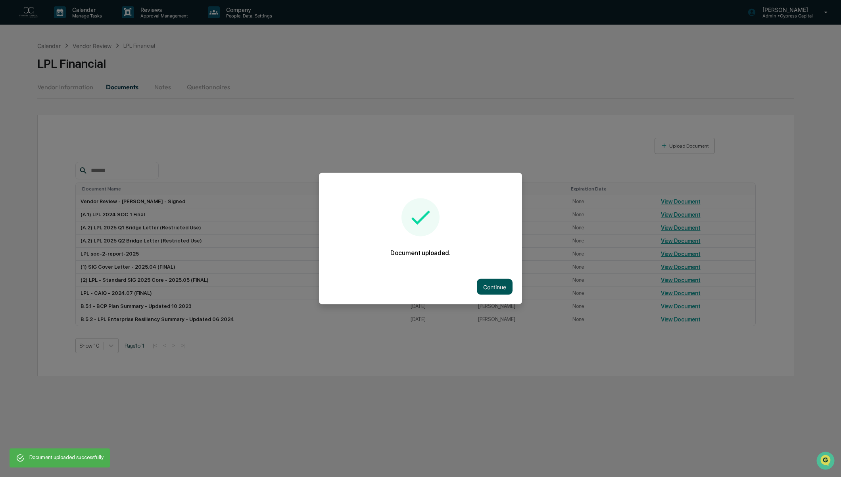
click at [496, 285] on button "Continue" at bounding box center [495, 287] width 36 height 16
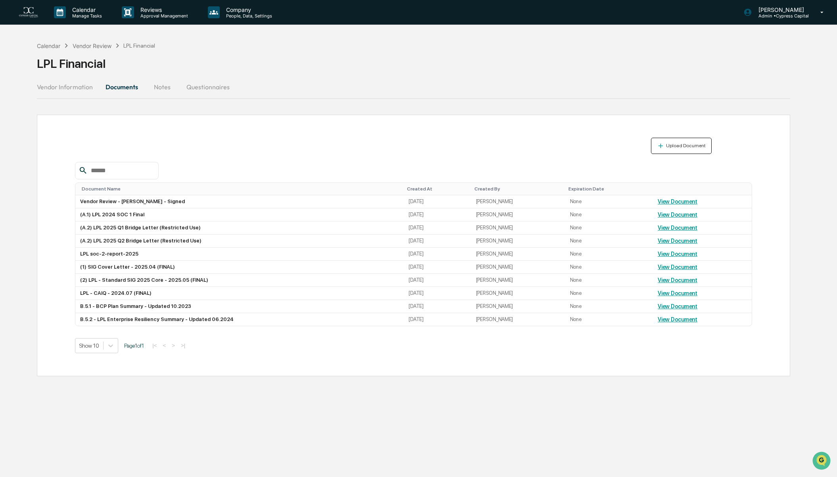
click at [691, 141] on button "Upload Document" at bounding box center [681, 146] width 61 height 16
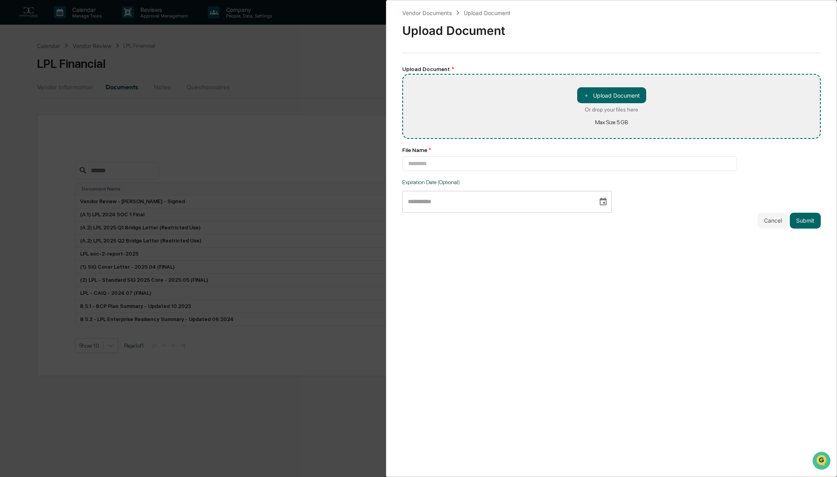
type input "**********"
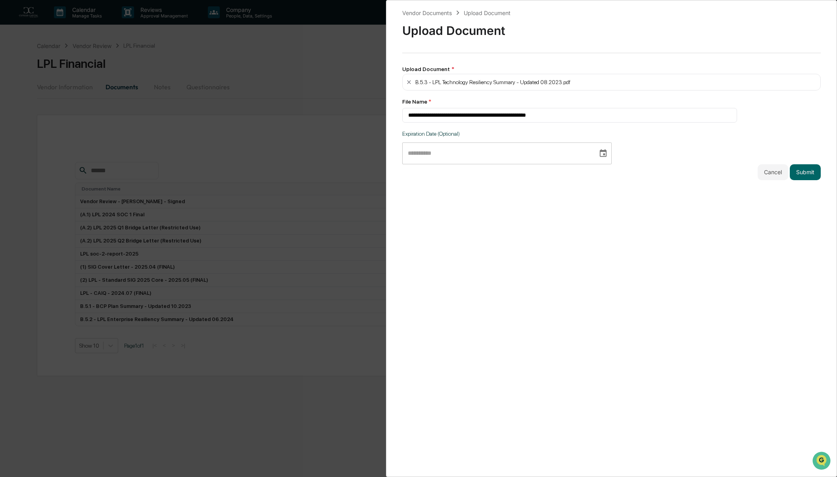
click at [817, 168] on div "**********" at bounding box center [611, 238] width 451 height 477
click at [807, 174] on button "Submit" at bounding box center [804, 172] width 31 height 16
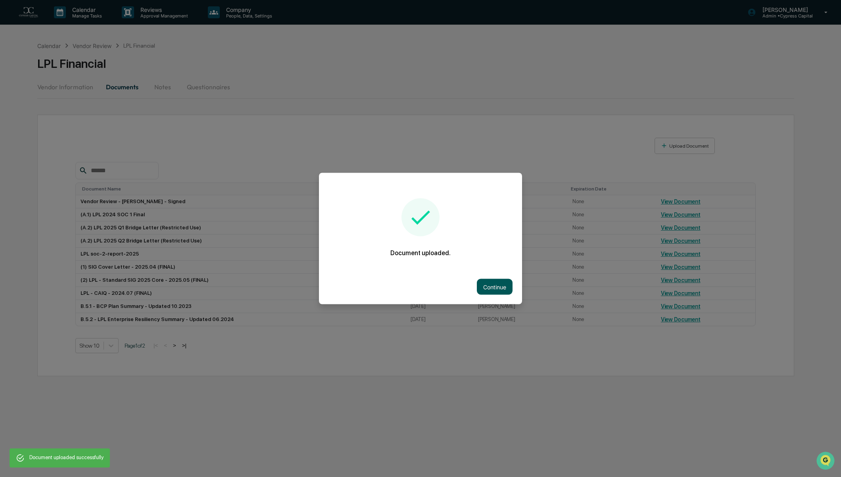
click at [486, 288] on button "Continue" at bounding box center [495, 287] width 36 height 16
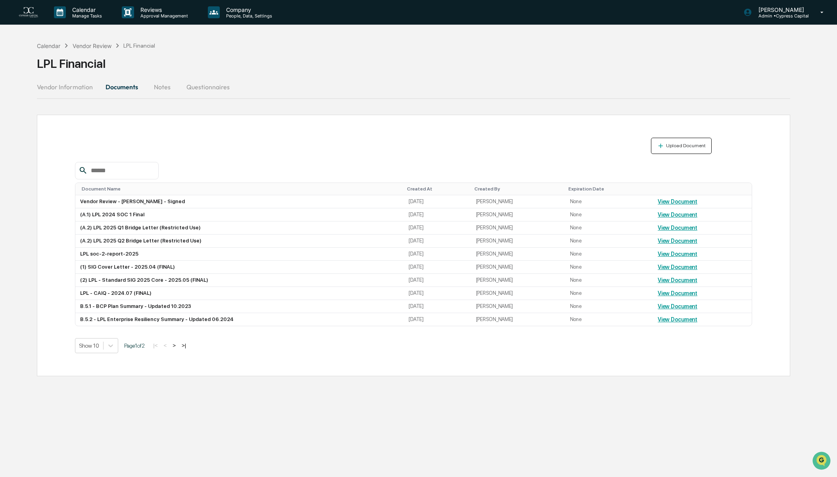
click at [669, 149] on button "Upload Document" at bounding box center [681, 146] width 61 height 16
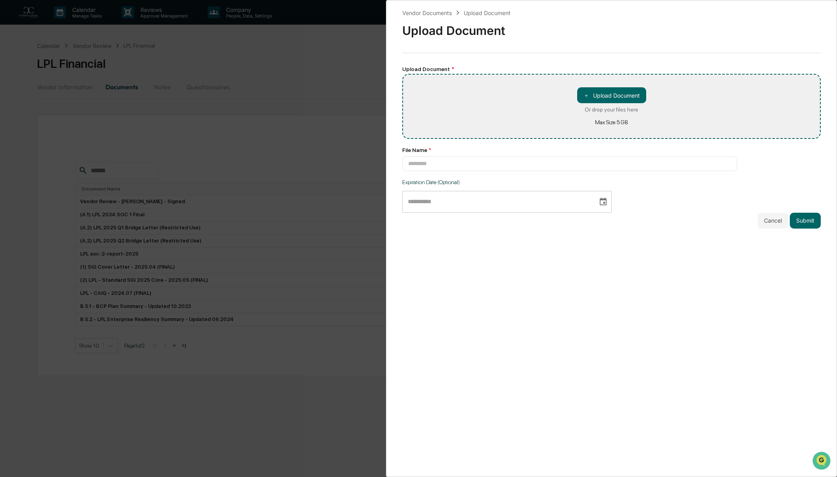
type input "**********"
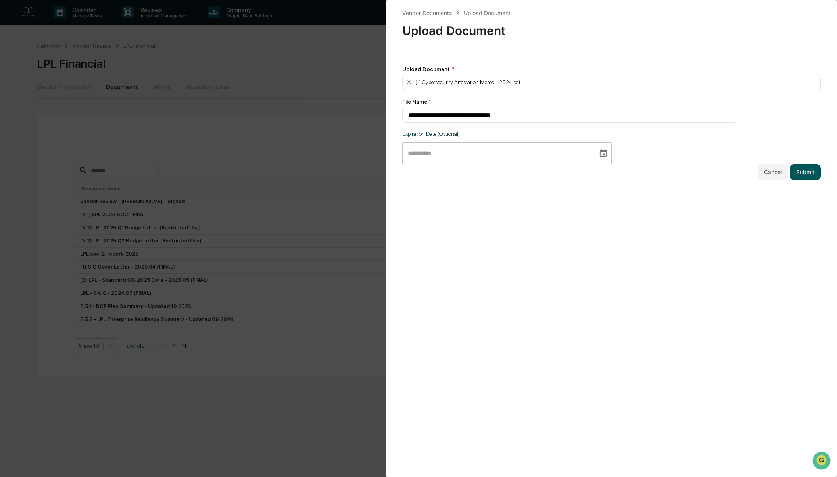
click at [804, 172] on button "Submit" at bounding box center [804, 172] width 31 height 16
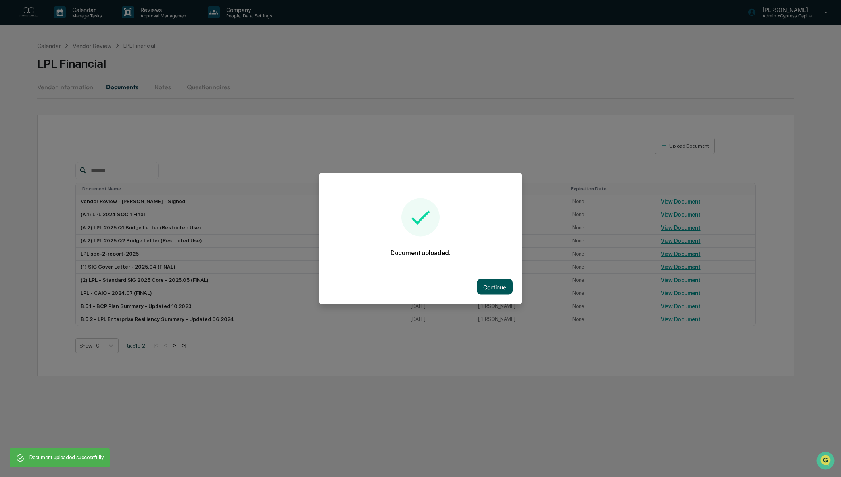
click at [490, 288] on button "Continue" at bounding box center [495, 287] width 36 height 16
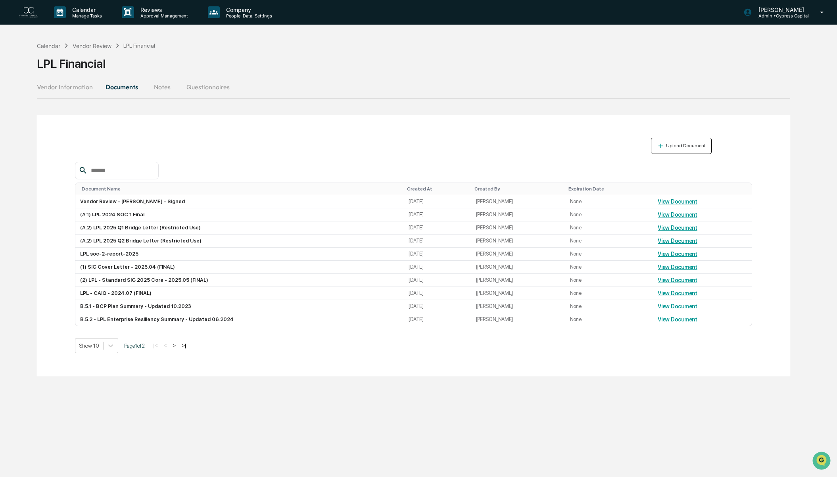
click at [700, 142] on div "Upload Document" at bounding box center [681, 146] width 49 height 8
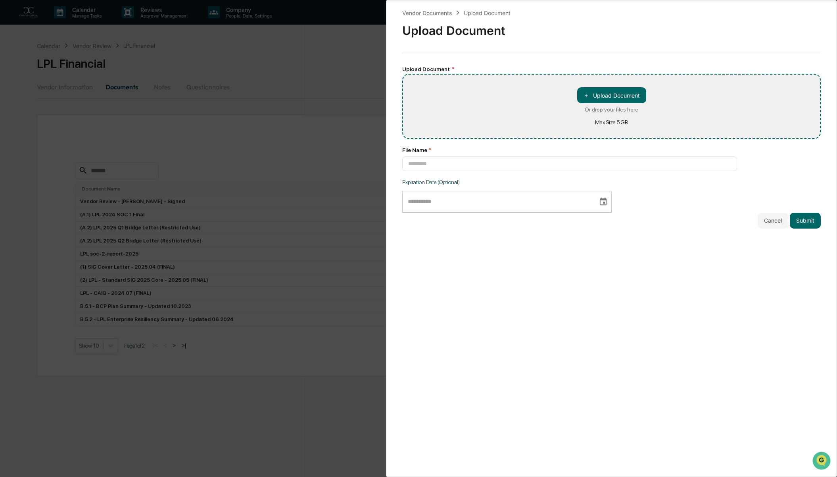
type input "**********"
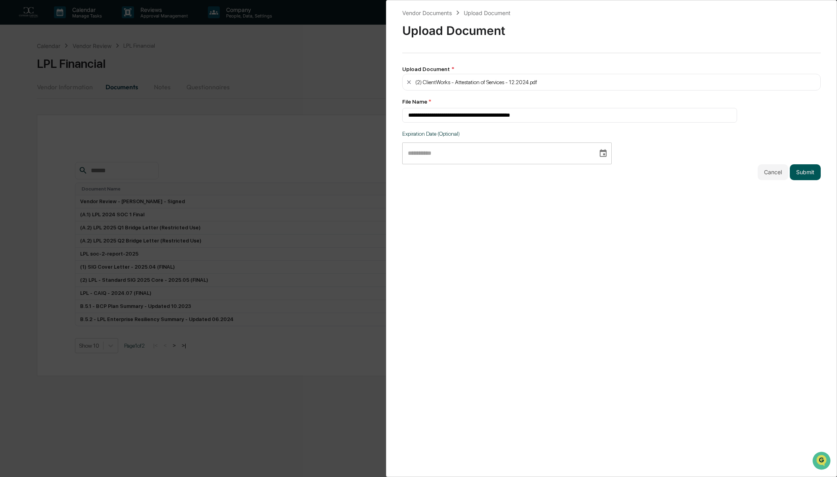
click at [797, 175] on button "Submit" at bounding box center [804, 172] width 31 height 16
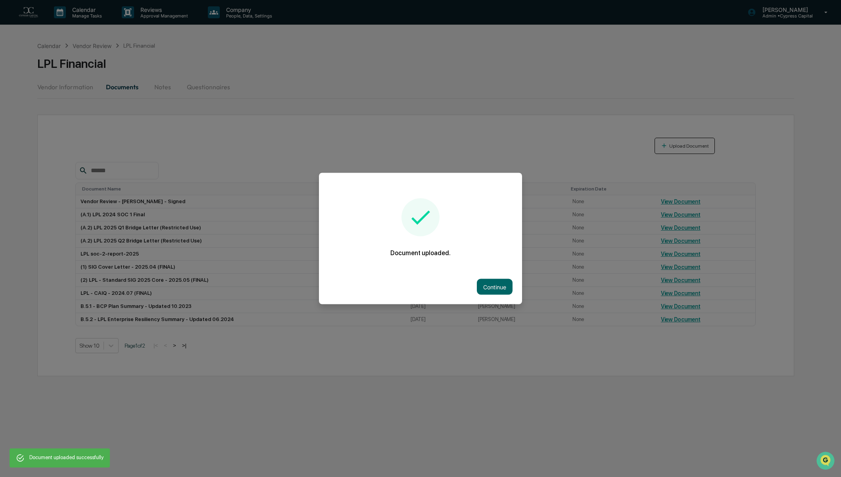
click at [698, 145] on div at bounding box center [420, 238] width 841 height 477
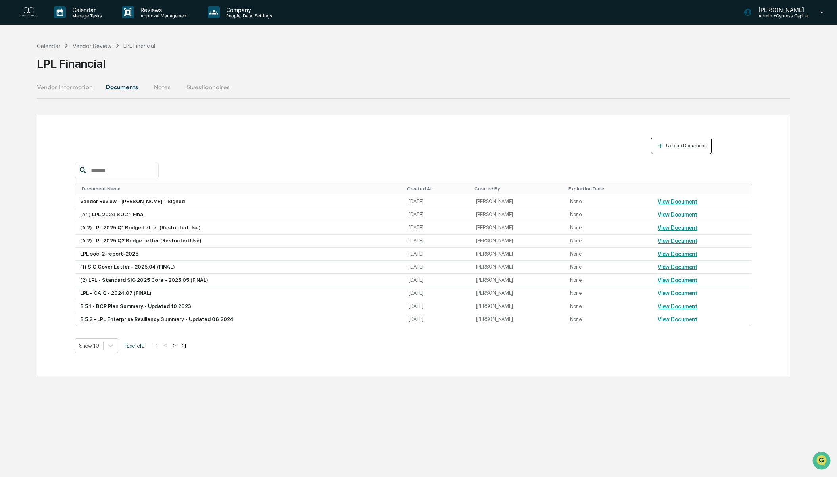
click at [698, 145] on div "Upload Document" at bounding box center [684, 146] width 41 height 6
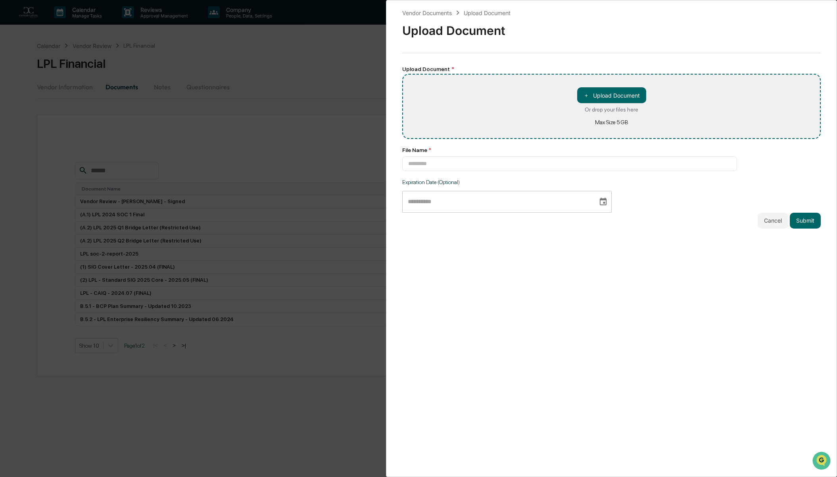
type input "**********"
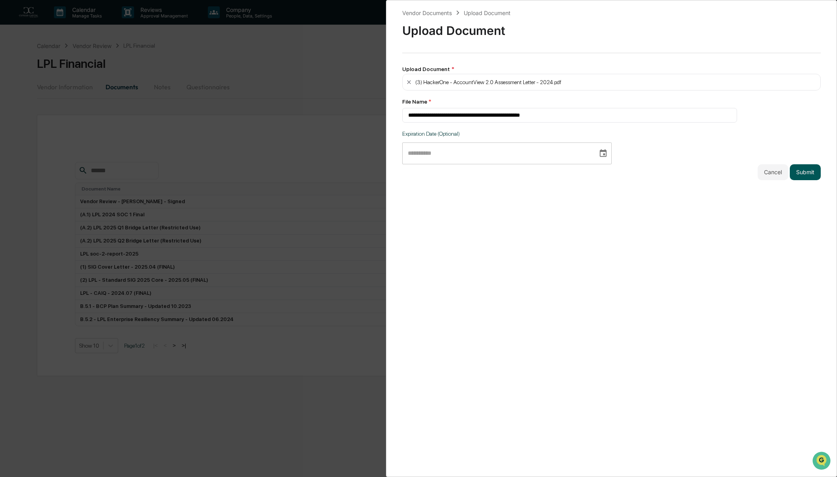
click at [799, 175] on button "Submit" at bounding box center [804, 172] width 31 height 16
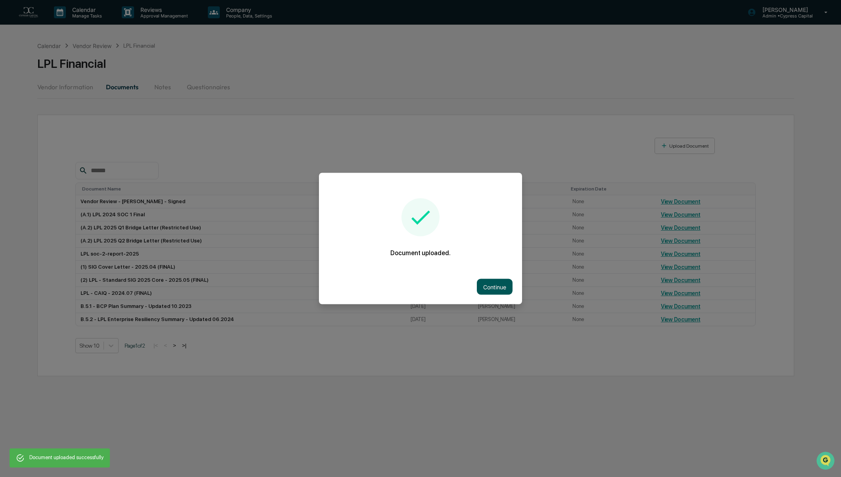
click at [497, 288] on button "Continue" at bounding box center [495, 287] width 36 height 16
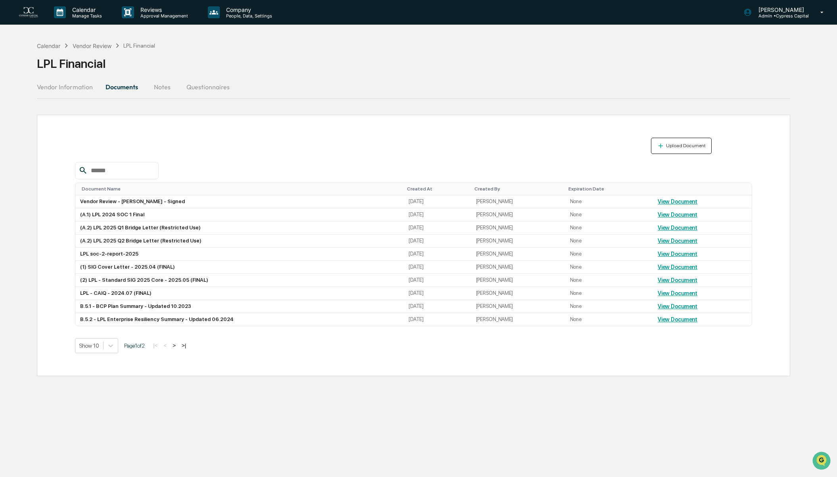
click at [680, 147] on div "Upload Document" at bounding box center [684, 146] width 41 height 6
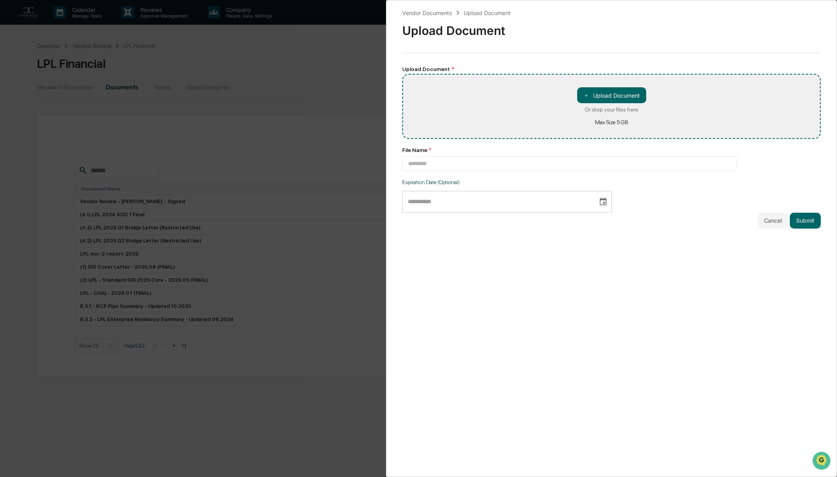
type input "**********"
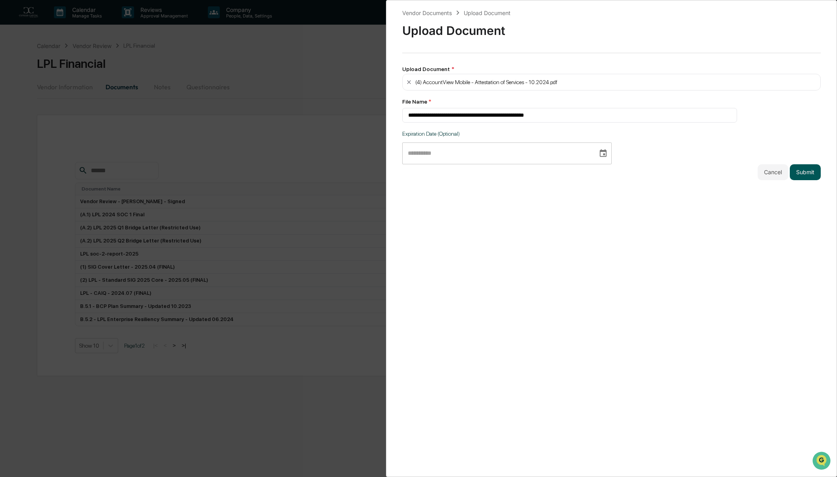
click at [802, 172] on button "Submit" at bounding box center [804, 172] width 31 height 16
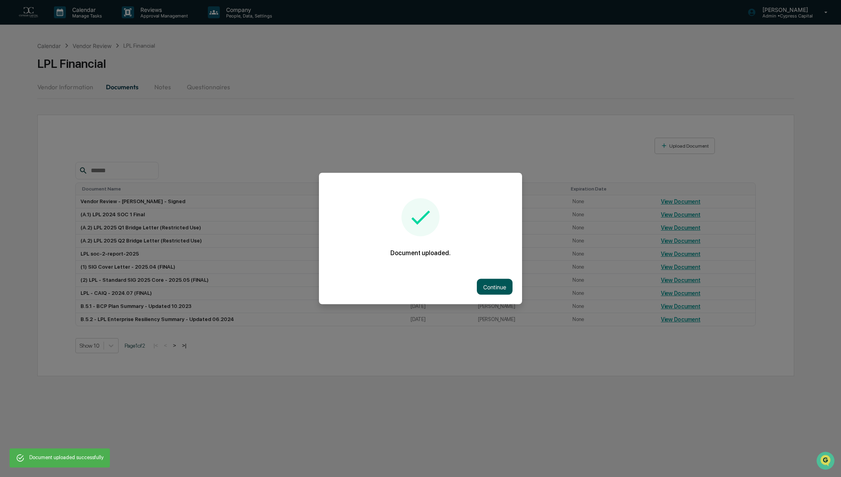
click at [501, 290] on button "Continue" at bounding box center [495, 287] width 36 height 16
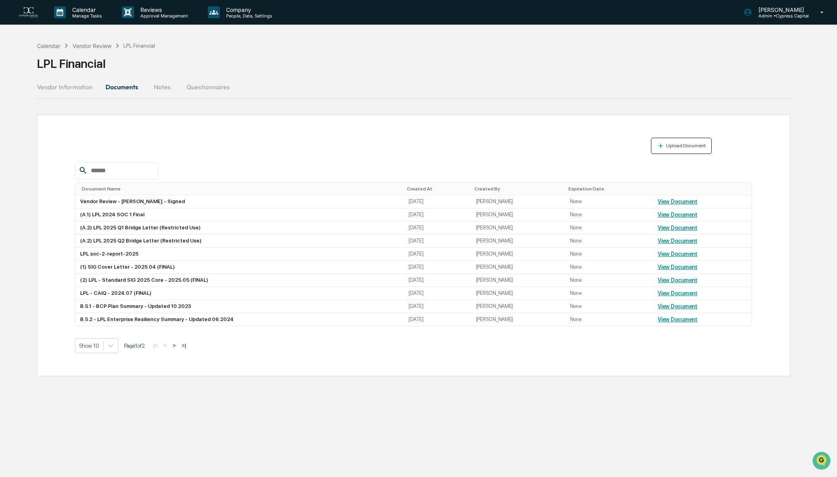
click at [673, 146] on div "Upload Document" at bounding box center [684, 146] width 41 height 6
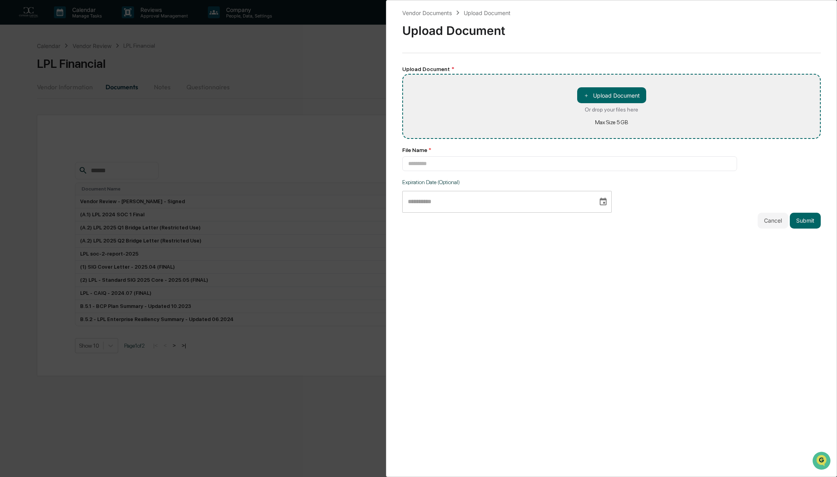
type input "**********"
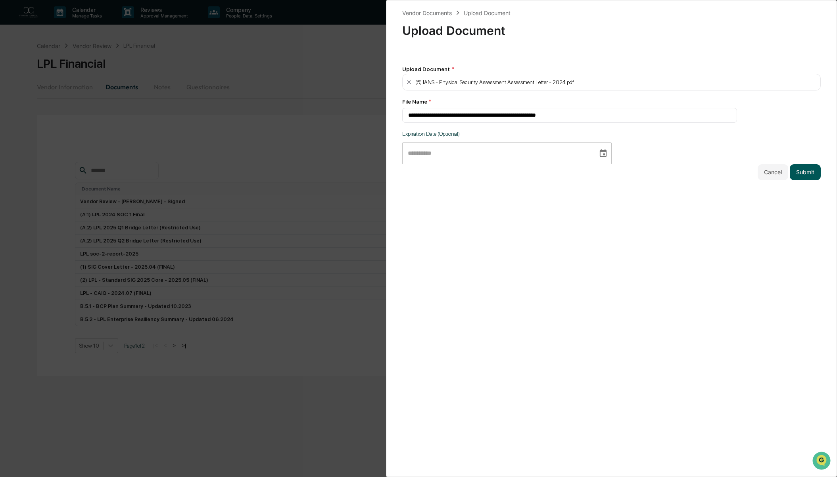
click at [800, 172] on button "Submit" at bounding box center [804, 172] width 31 height 16
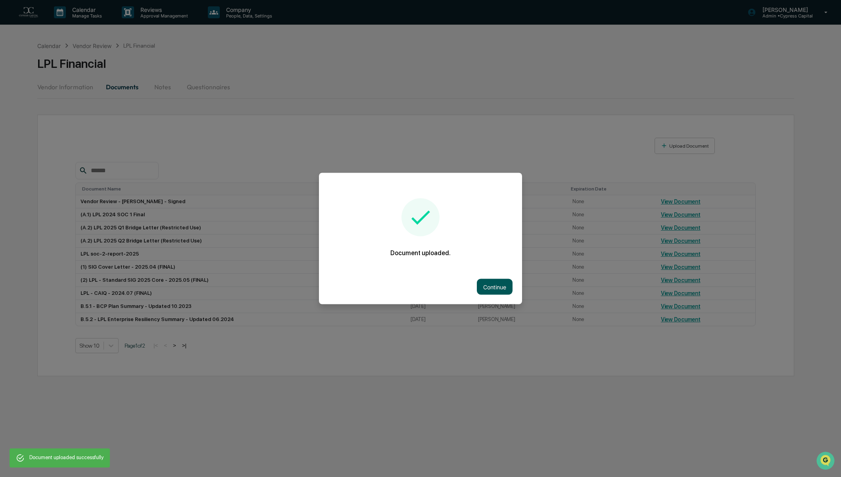
click at [504, 285] on button "Continue" at bounding box center [495, 287] width 36 height 16
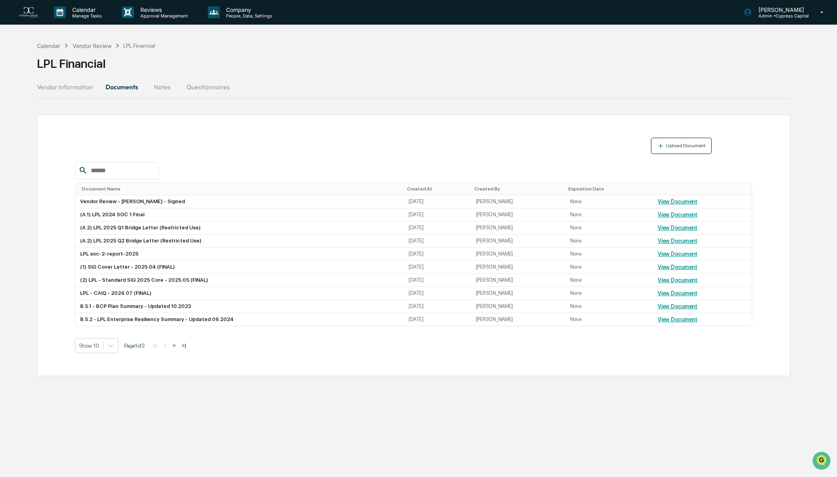
click at [682, 146] on div "Upload Document" at bounding box center [684, 146] width 41 height 6
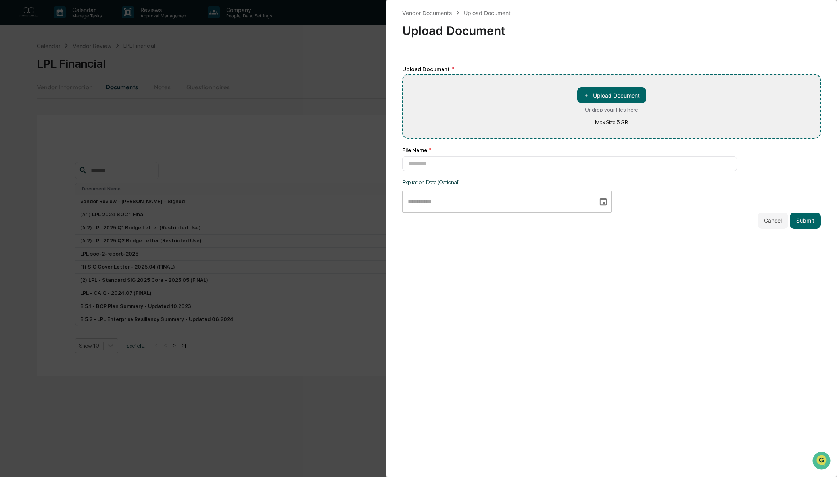
type input "**********"
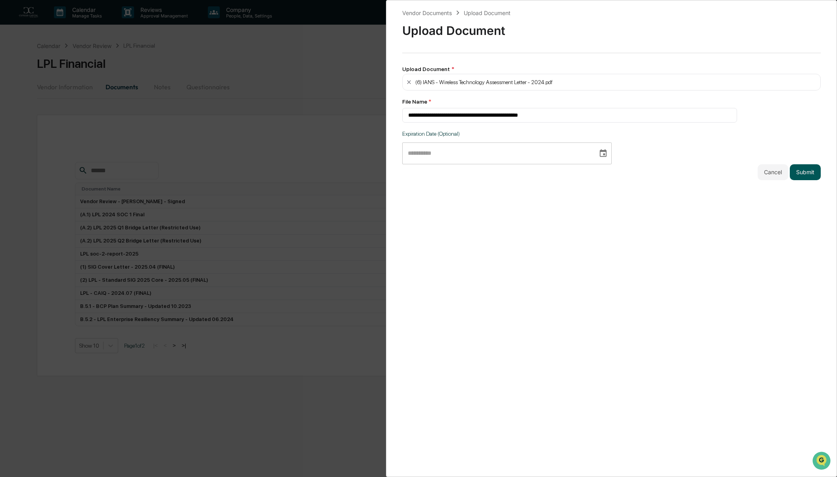
click at [815, 170] on button "Submit" at bounding box center [804, 172] width 31 height 16
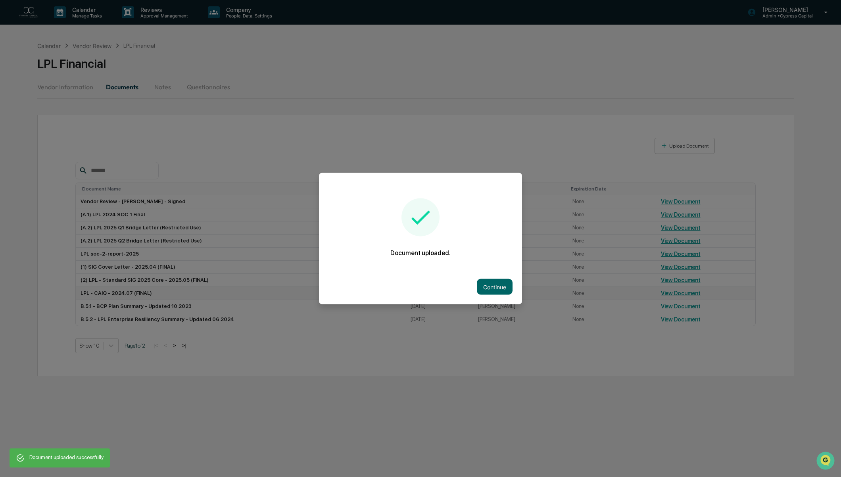
click at [493, 290] on button "Continue" at bounding box center [495, 287] width 36 height 16
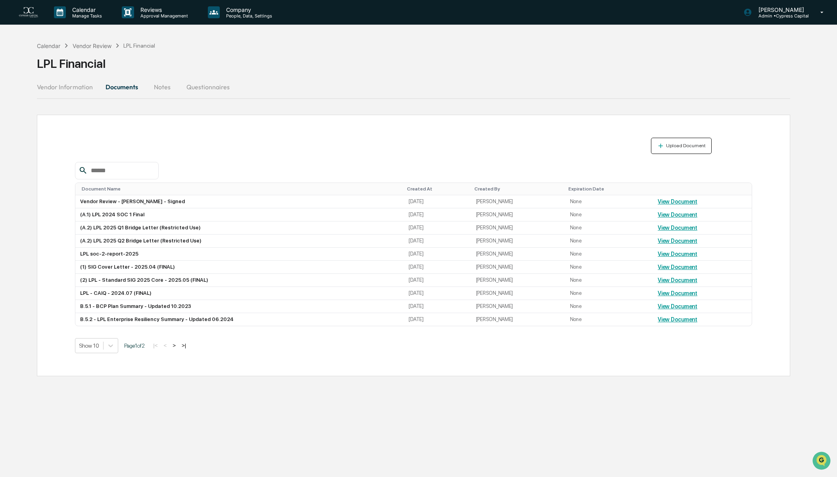
click at [684, 145] on div "Upload Document" at bounding box center [684, 146] width 41 height 6
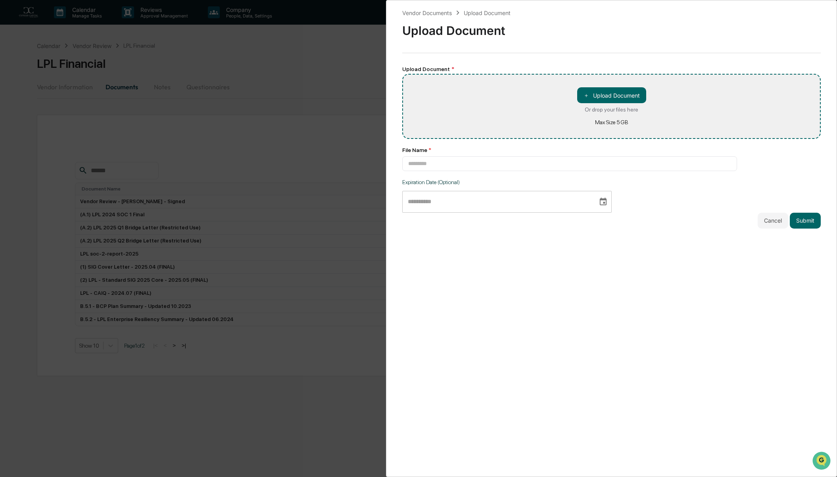
type input "**********"
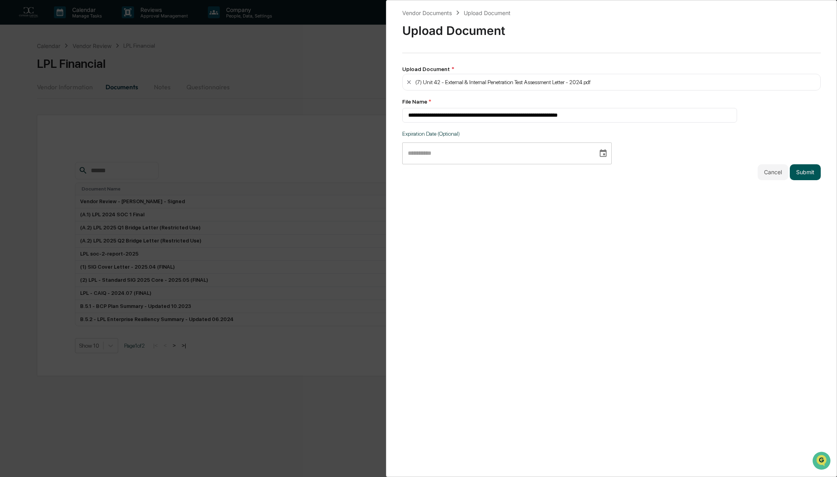
click at [800, 173] on button "Submit" at bounding box center [804, 172] width 31 height 16
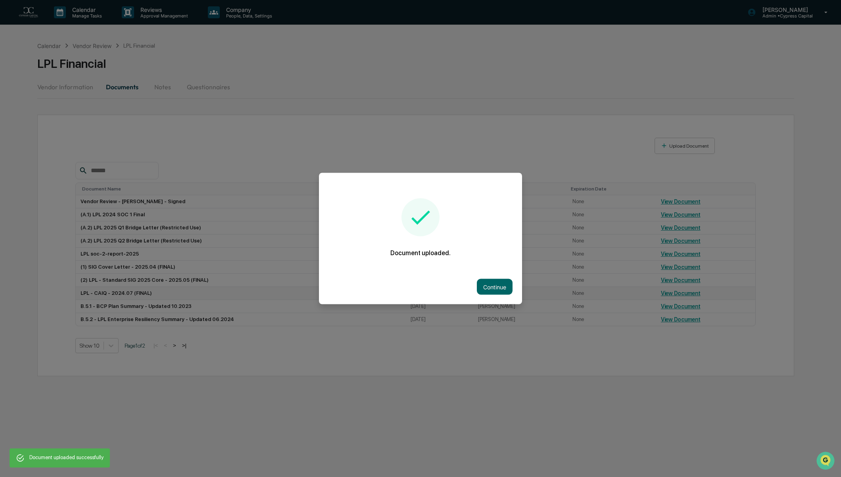
drag, startPoint x: 507, startPoint y: 284, endPoint x: 510, endPoint y: 288, distance: 5.2
click at [507, 284] on button "Continue" at bounding box center [495, 287] width 36 height 16
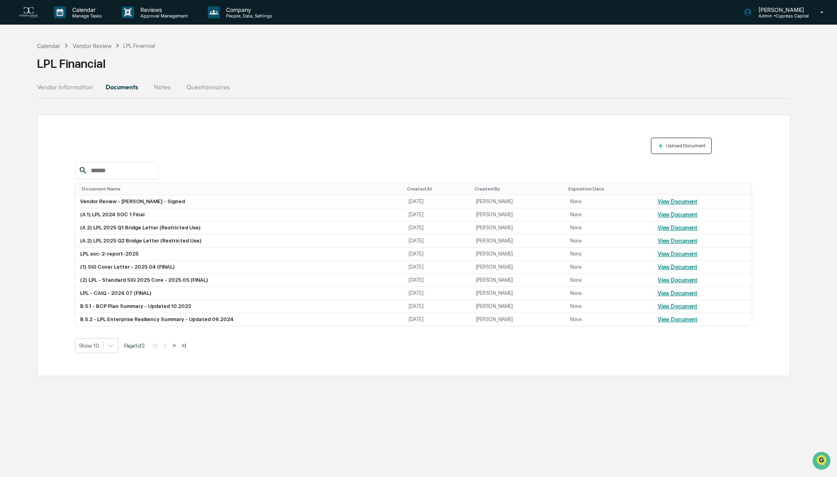
click at [692, 144] on div "Upload Document" at bounding box center [684, 146] width 41 height 6
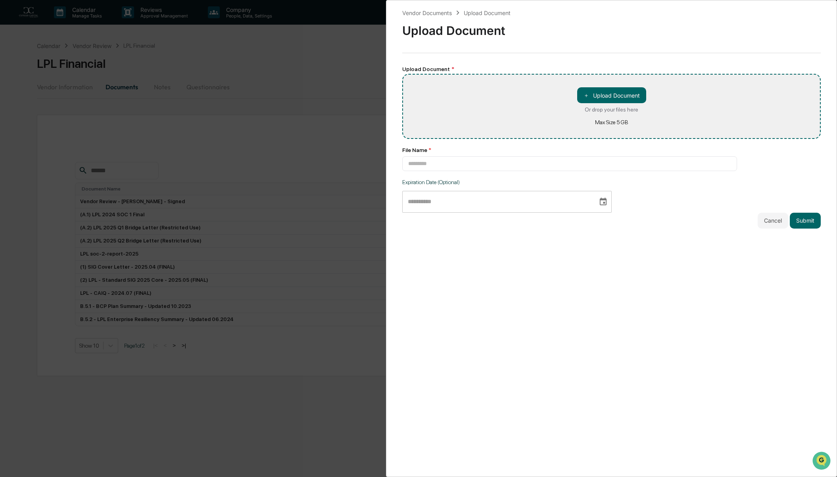
type input "**********"
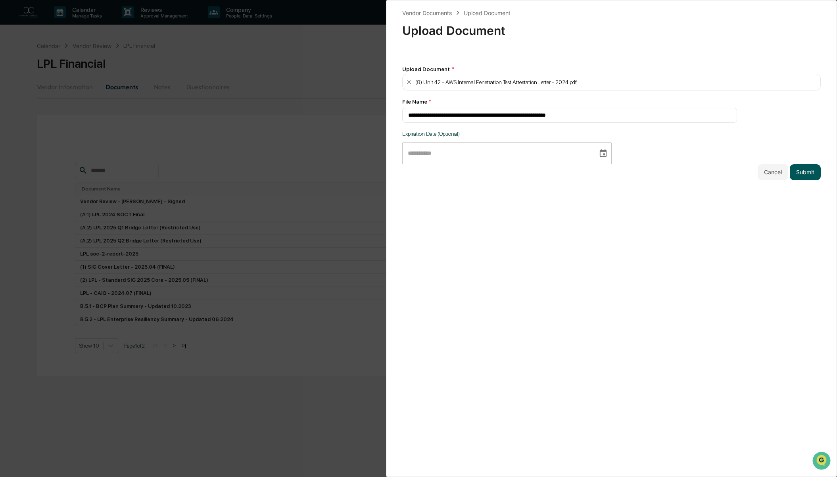
click at [793, 173] on button "Submit" at bounding box center [804, 172] width 31 height 16
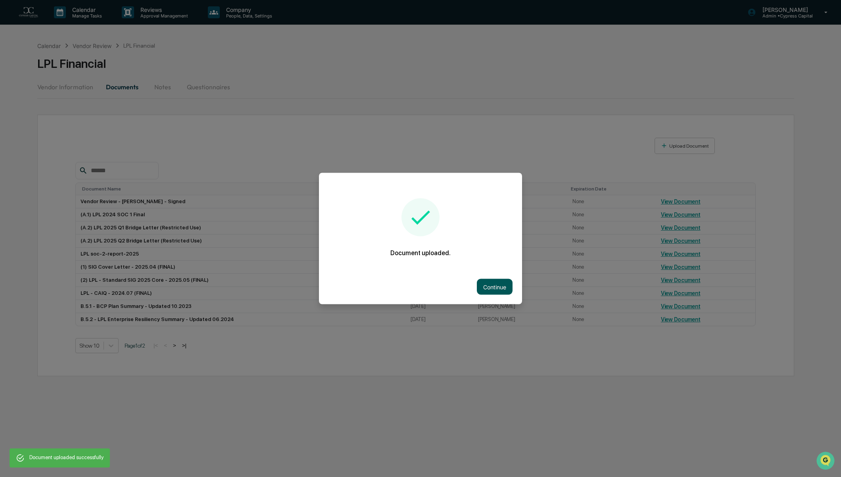
click at [488, 280] on button "Continue" at bounding box center [495, 287] width 36 height 16
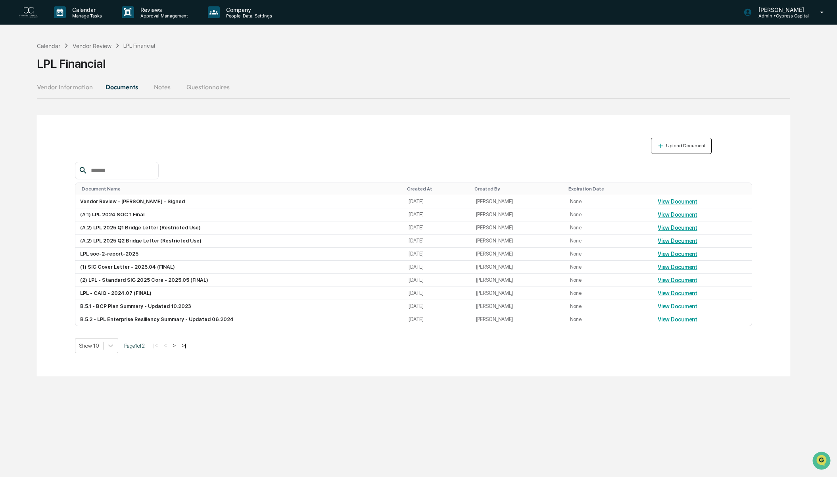
click at [697, 143] on div "Upload Document" at bounding box center [684, 146] width 41 height 6
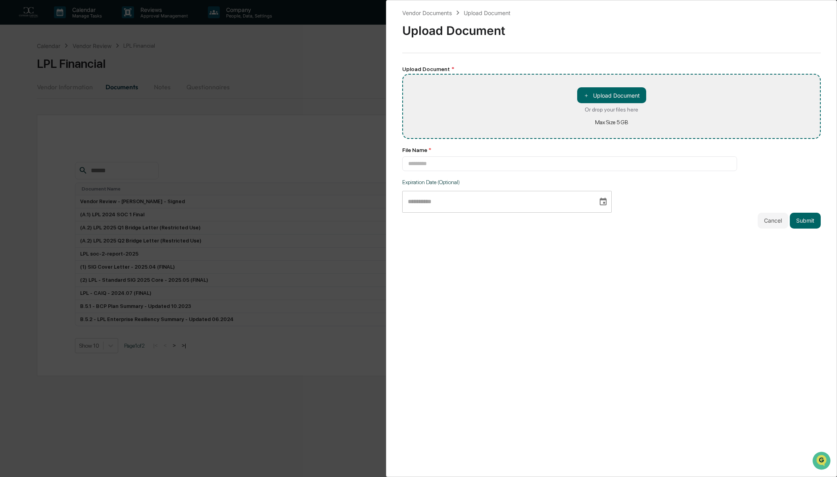
type input "**********"
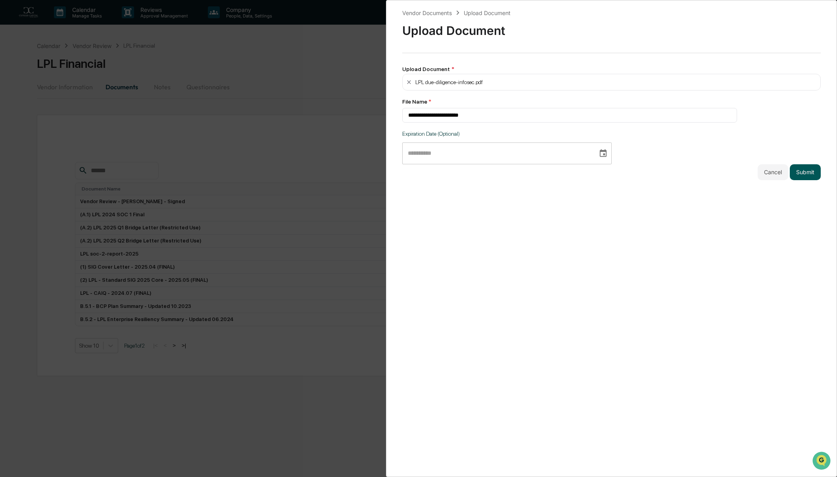
click at [800, 171] on button "Submit" at bounding box center [804, 172] width 31 height 16
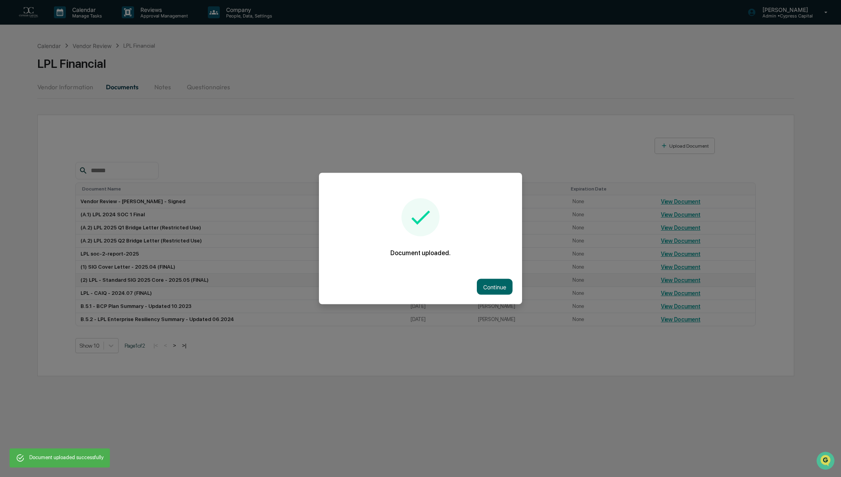
click at [491, 284] on button "Continue" at bounding box center [495, 287] width 36 height 16
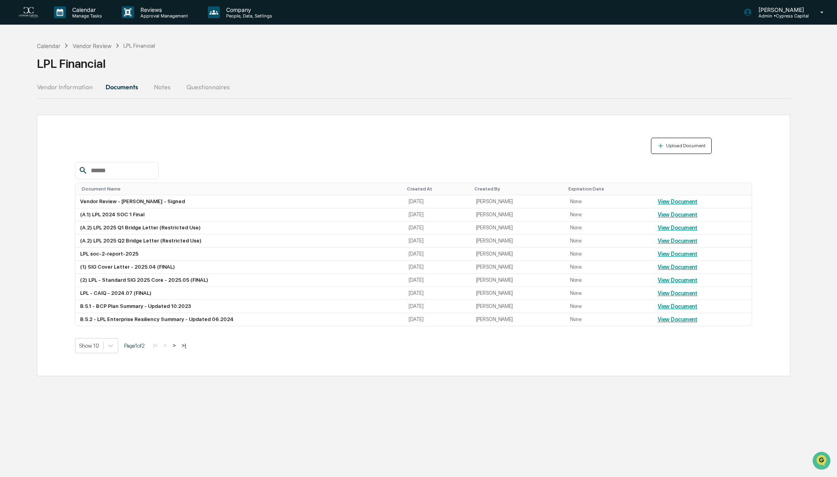
click at [699, 150] on button "Upload Document" at bounding box center [681, 146] width 61 height 16
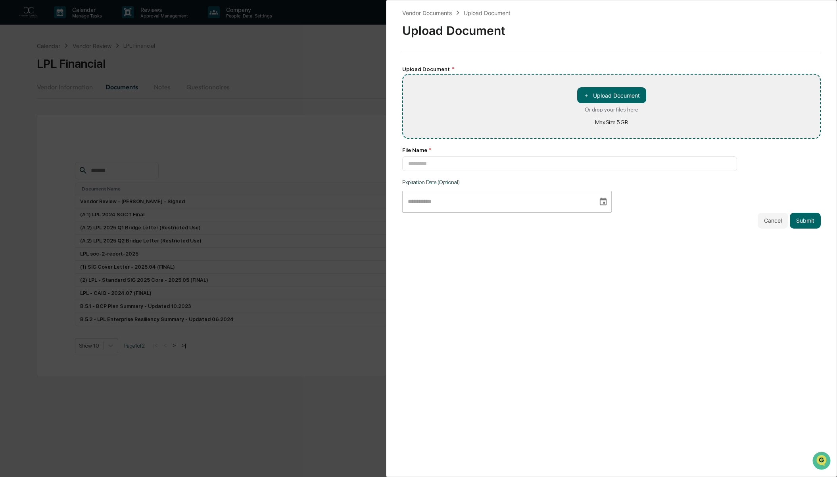
type input "**********"
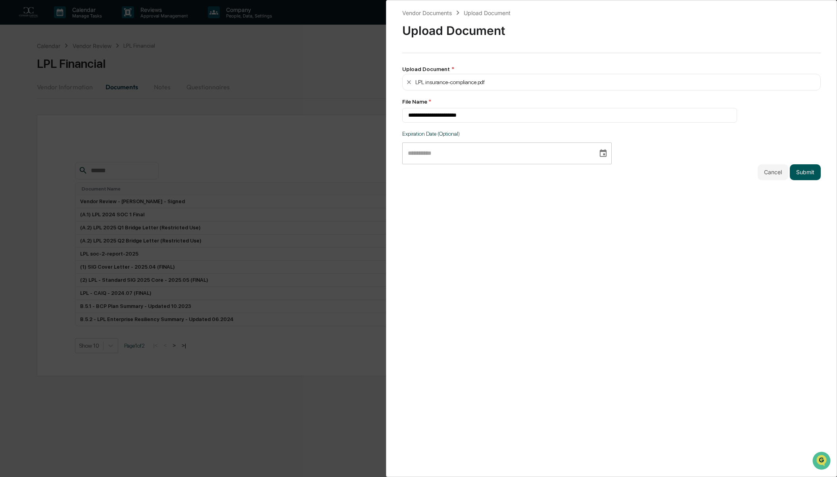
click at [802, 172] on button "Submit" at bounding box center [804, 172] width 31 height 16
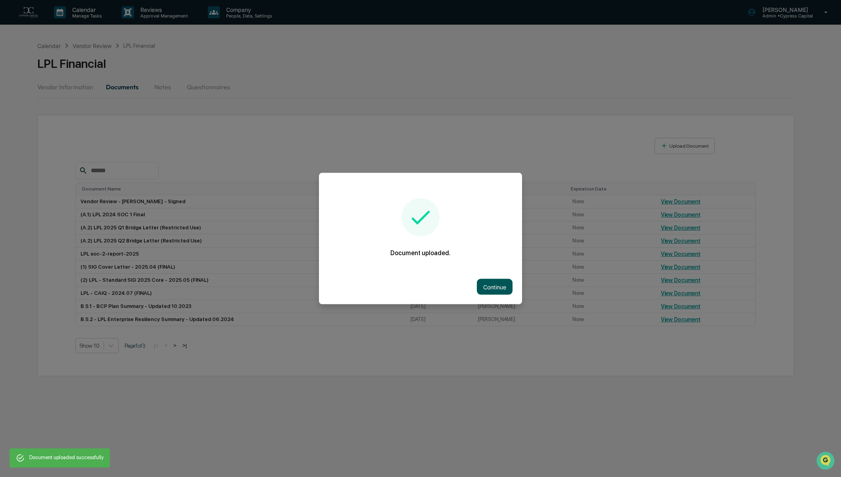
click at [496, 285] on button "Continue" at bounding box center [495, 287] width 36 height 16
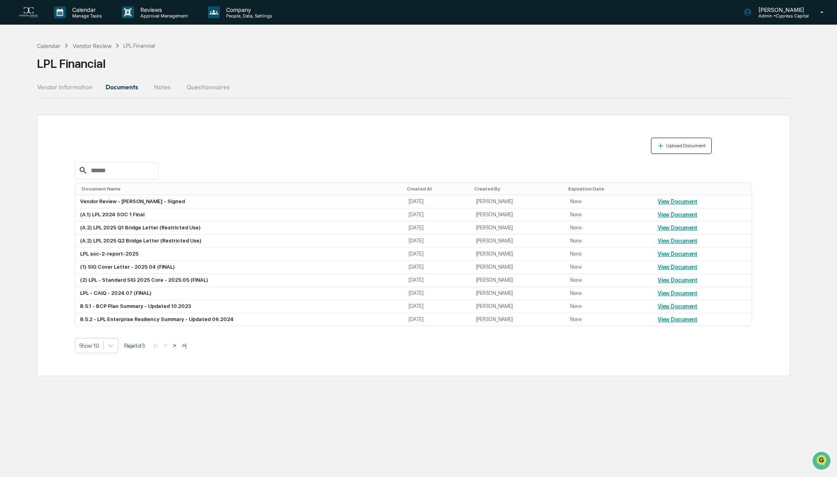
click at [692, 143] on div "Upload Document" at bounding box center [684, 146] width 41 height 6
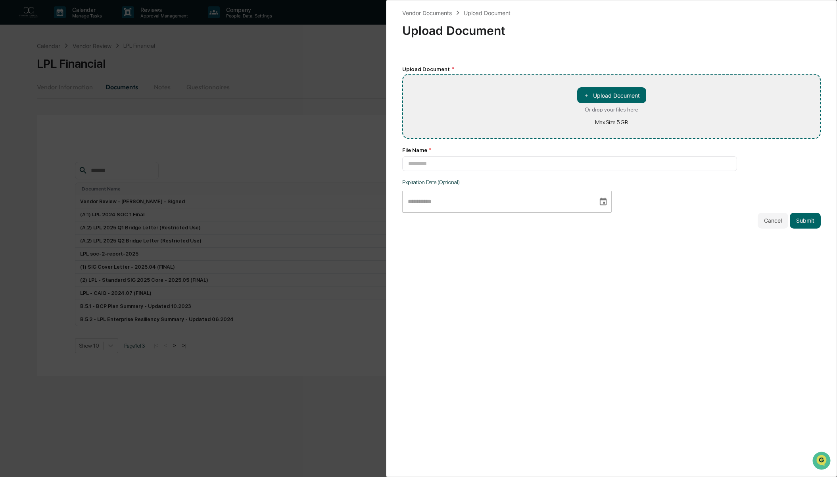
type input "**********"
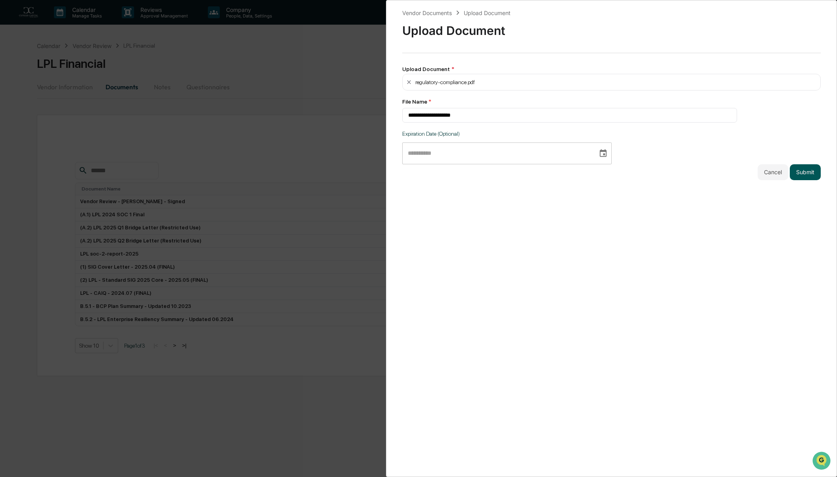
click at [810, 173] on button "Submit" at bounding box center [804, 172] width 31 height 16
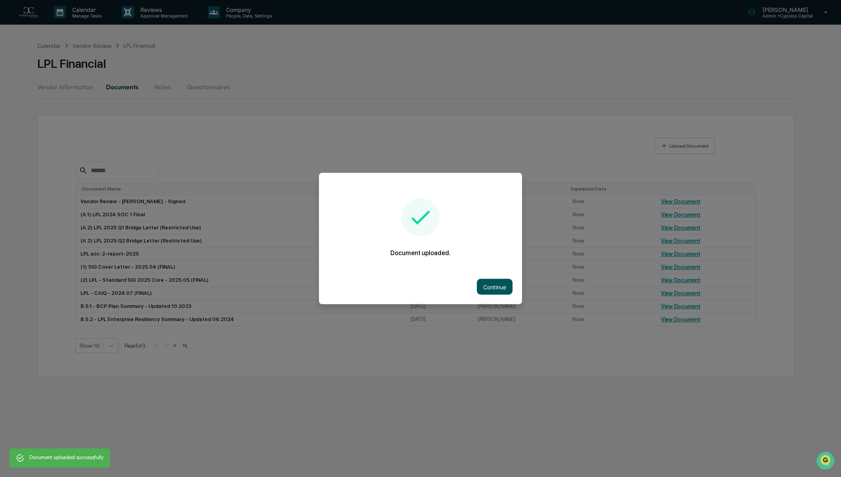
click at [491, 293] on button "Continue" at bounding box center [495, 287] width 36 height 16
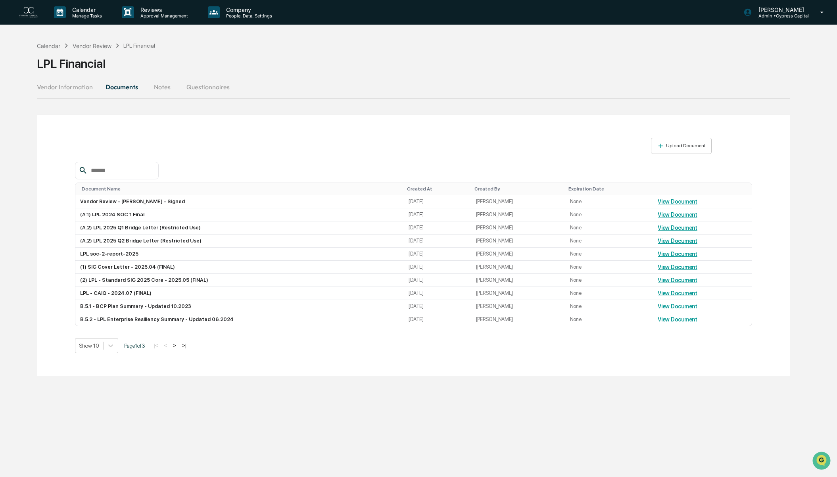
click at [402, 364] on div "Upload Document Document Name Created At Created By Expiration Date Vendor Revi…" at bounding box center [413, 245] width 753 height 261
click at [68, 85] on button "Vendor Information" at bounding box center [68, 86] width 62 height 19
